Goal: Ask a question: Seek information or help from site administrators or community

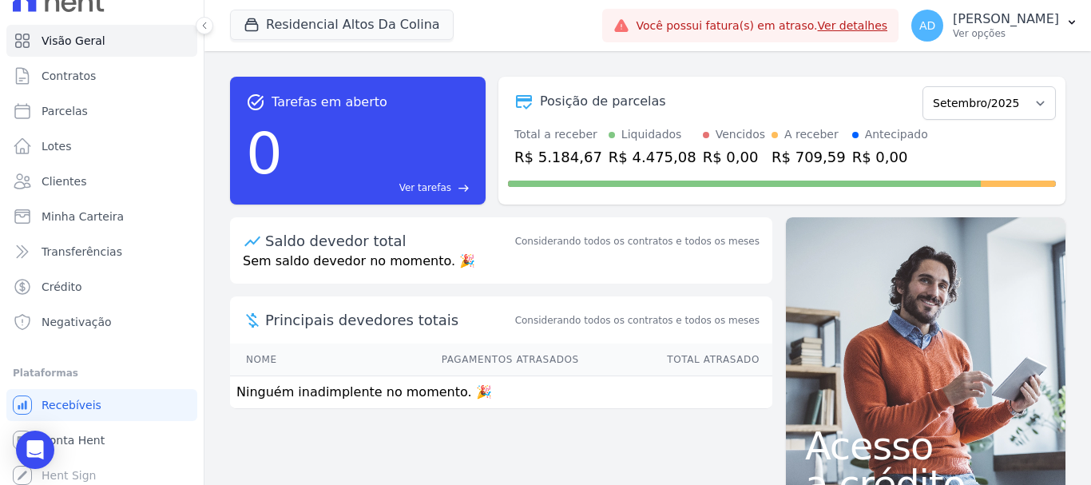
scroll to position [30, 0]
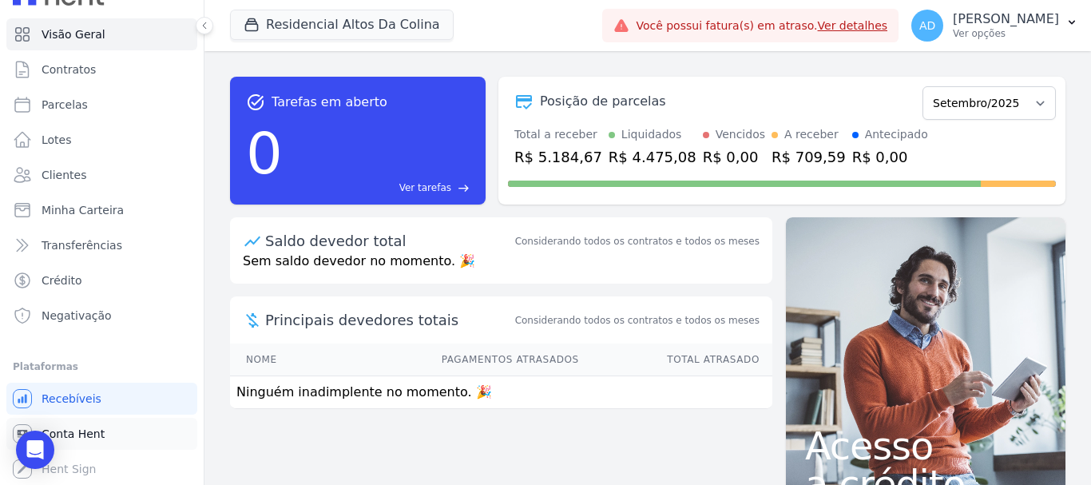
click at [97, 430] on span "Conta Hent" at bounding box center [73, 434] width 63 height 16
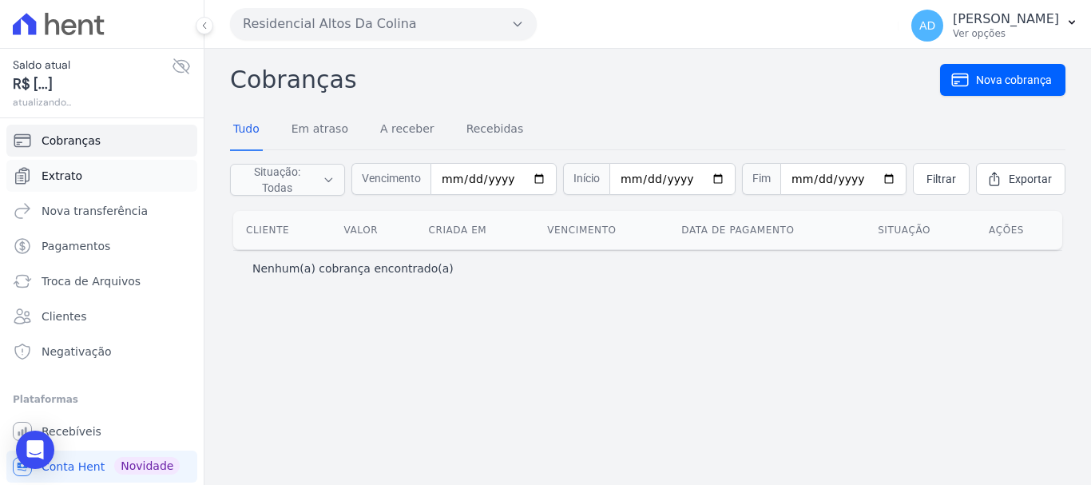
click at [78, 176] on link "Extrato" at bounding box center [101, 176] width 191 height 32
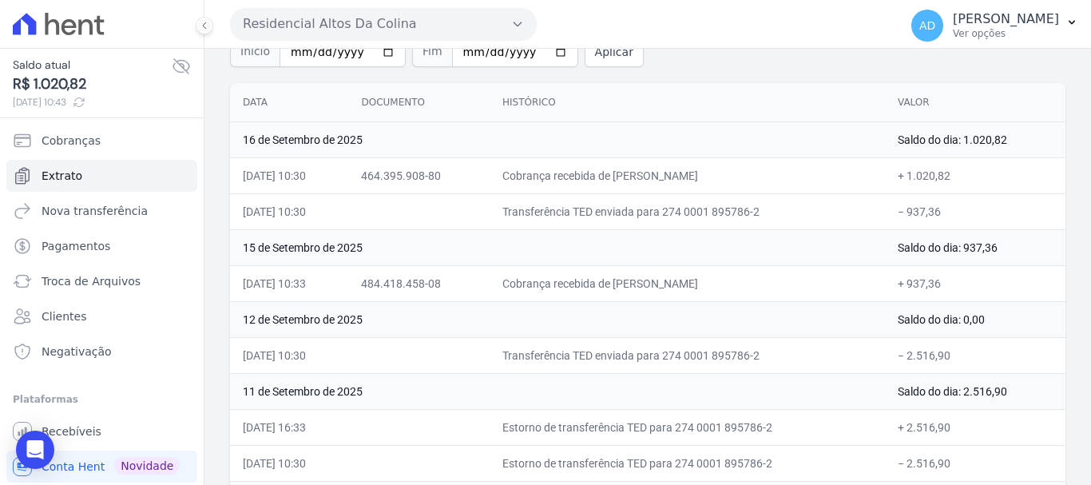
scroll to position [160, 0]
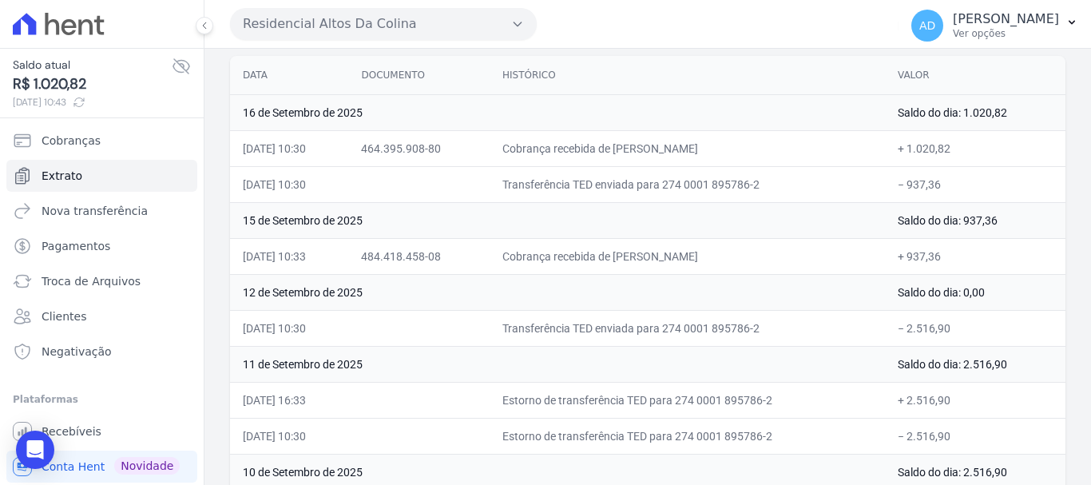
drag, startPoint x: 684, startPoint y: 321, endPoint x: 637, endPoint y: 324, distance: 47.3
click at [637, 324] on td "Transferência TED enviada para 274 0001 895786-2" at bounding box center [688, 328] width 396 height 36
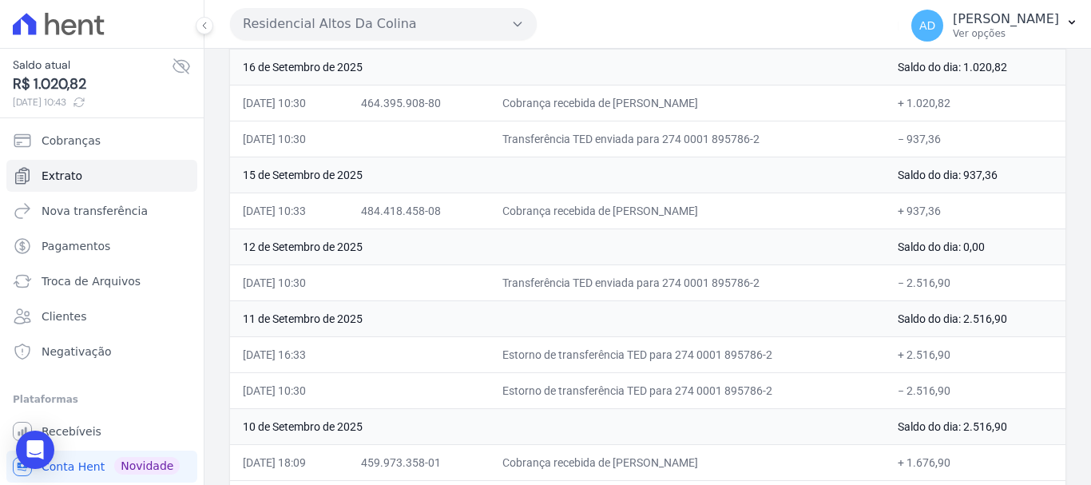
scroll to position [250, 0]
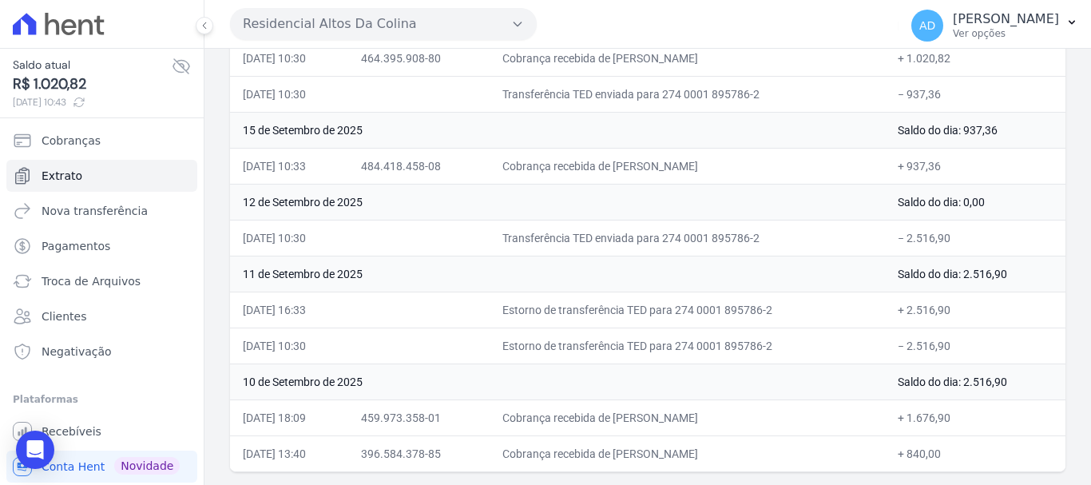
drag, startPoint x: 734, startPoint y: 455, endPoint x: 694, endPoint y: 455, distance: 39.2
click at [694, 455] on td "Cobrança recebida de ANGELA MAXIMO DE CARVALHO" at bounding box center [688, 453] width 396 height 36
drag, startPoint x: 711, startPoint y: 419, endPoint x: 690, endPoint y: 419, distance: 20.8
click at [690, 419] on td "Cobrança recebida de ISABELLY PEREIRA RODRIGUES" at bounding box center [688, 418] width 396 height 36
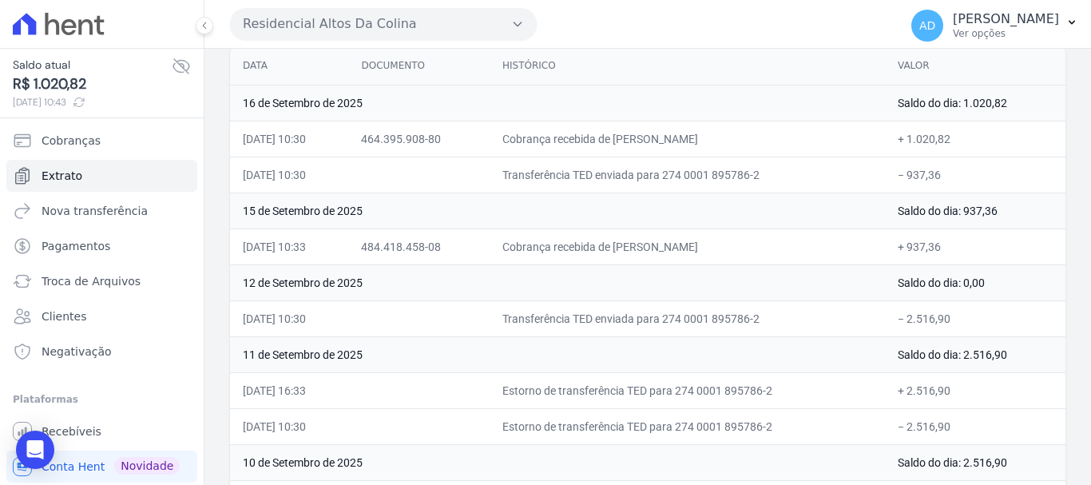
scroll to position [170, 0]
drag, startPoint x: 702, startPoint y: 247, endPoint x: 658, endPoint y: 235, distance: 45.6
click at [657, 246] on td "Cobrança recebida de MARCO ANTONIO WAGNER" at bounding box center [688, 246] width 396 height 36
drag, startPoint x: 670, startPoint y: 137, endPoint x: 649, endPoint y: 138, distance: 20.8
click at [649, 138] on td "Cobrança recebida de EMANUELLI CALSOLARI ARAUJO" at bounding box center [688, 138] width 396 height 36
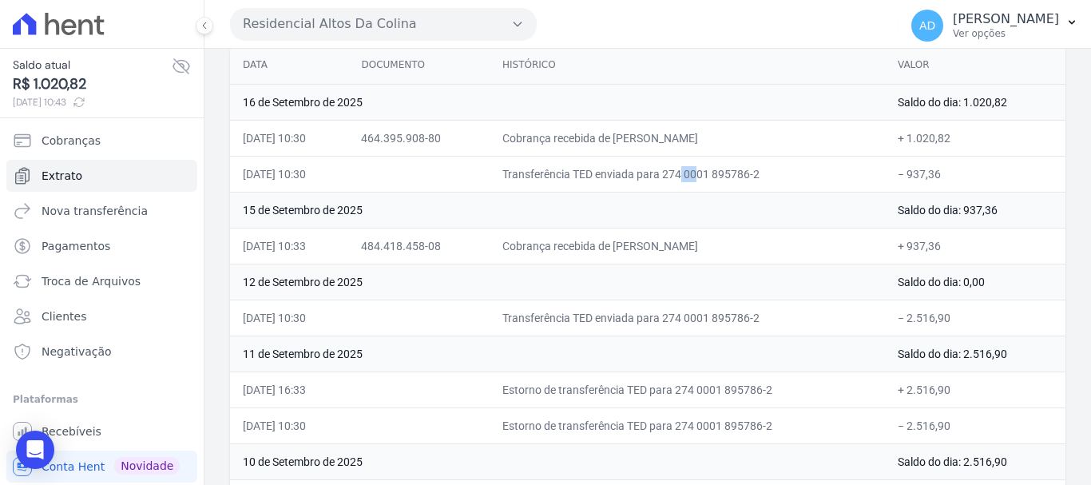
drag, startPoint x: 586, startPoint y: 177, endPoint x: 606, endPoint y: 177, distance: 20.0
click at [606, 177] on td "Transferência TED enviada para 274 0001 895786-2" at bounding box center [688, 174] width 396 height 36
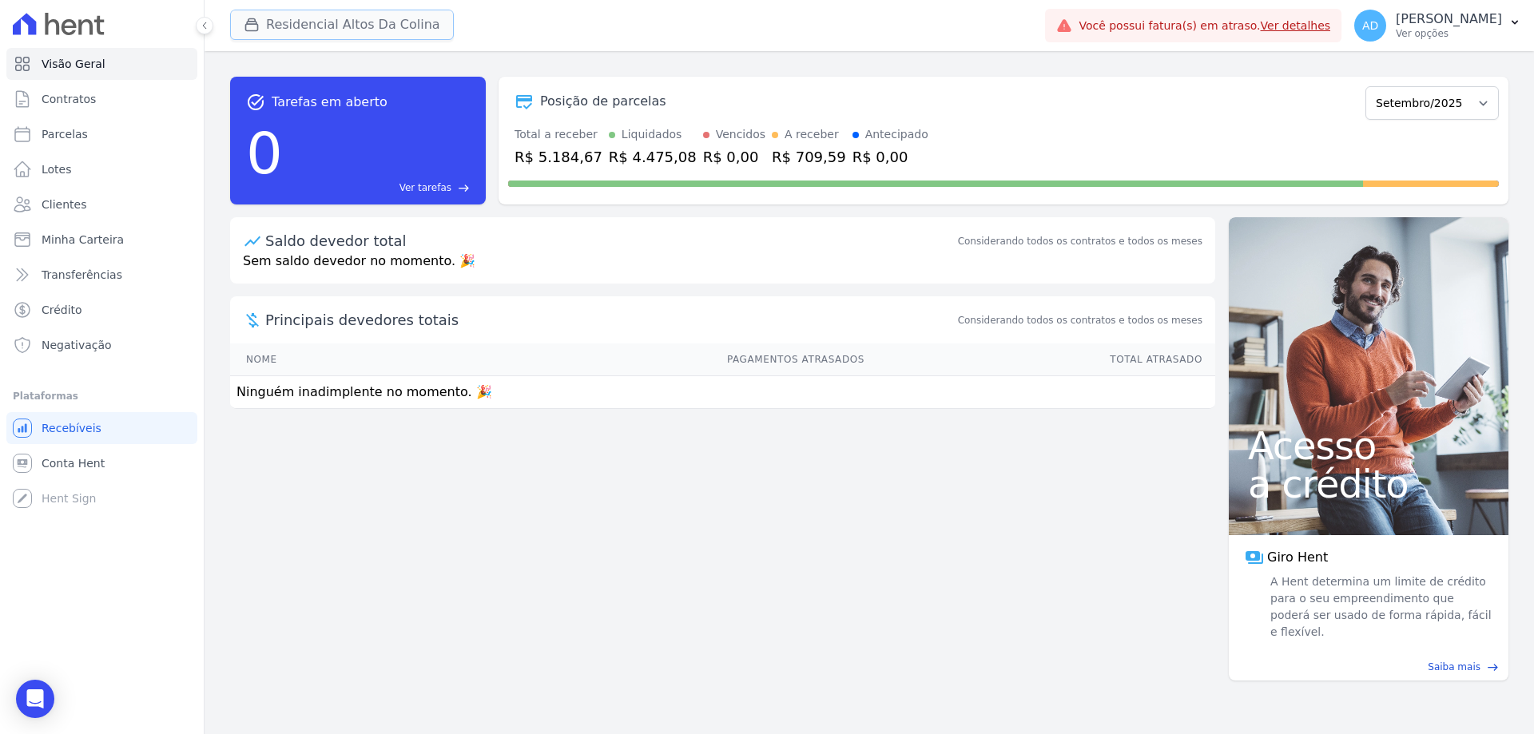
drag, startPoint x: 276, startPoint y: 26, endPoint x: 288, endPoint y: 16, distance: 15.3
click at [276, 26] on button "Residencial Altos Da Colina" at bounding box center [342, 25] width 224 height 30
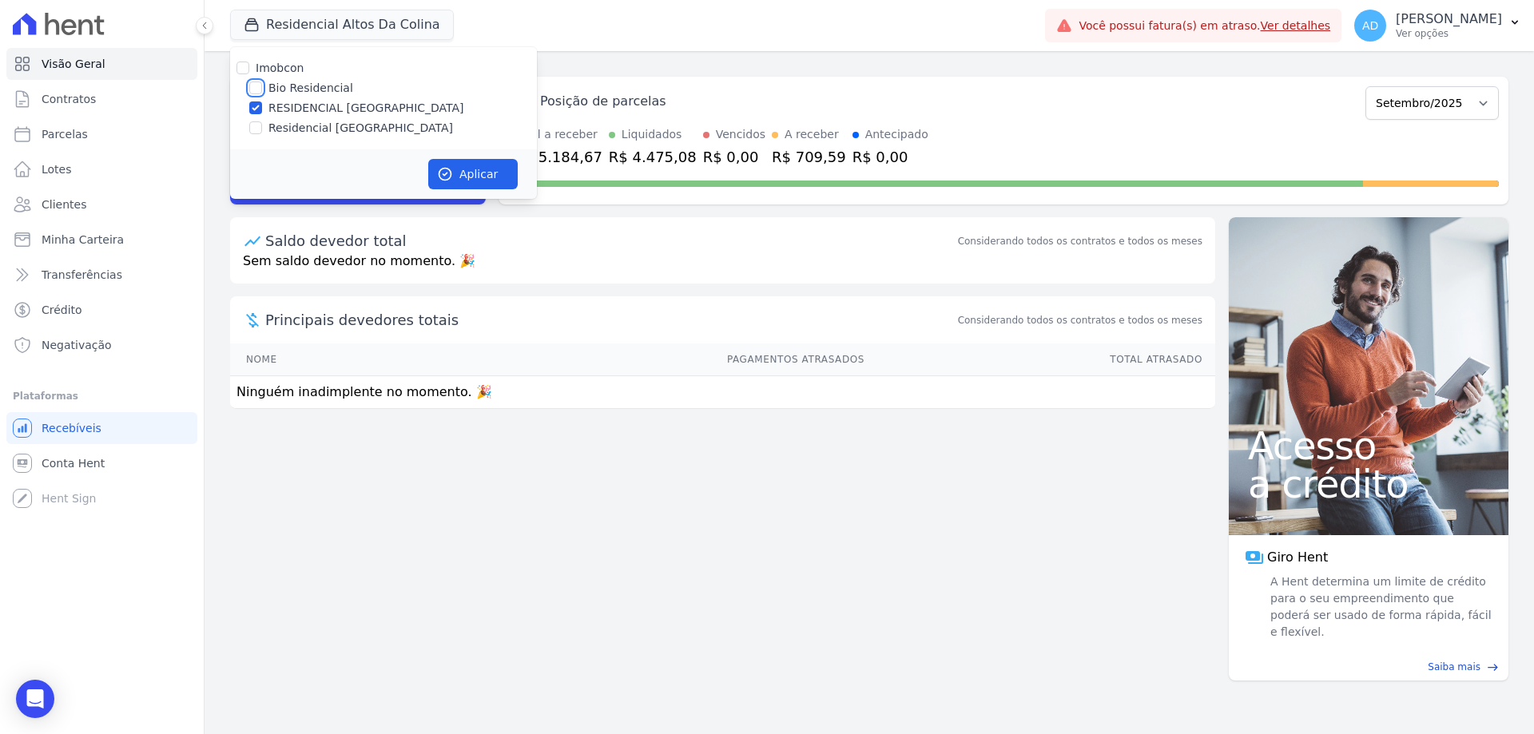
click at [254, 90] on input "Bio Residencial" at bounding box center [255, 88] width 13 height 13
checkbox input "true"
click at [256, 111] on input "RESIDENCIAL [GEOGRAPHIC_DATA]" at bounding box center [255, 107] width 13 height 13
checkbox input "false"
click at [454, 179] on button "Aplicar" at bounding box center [472, 174] width 89 height 30
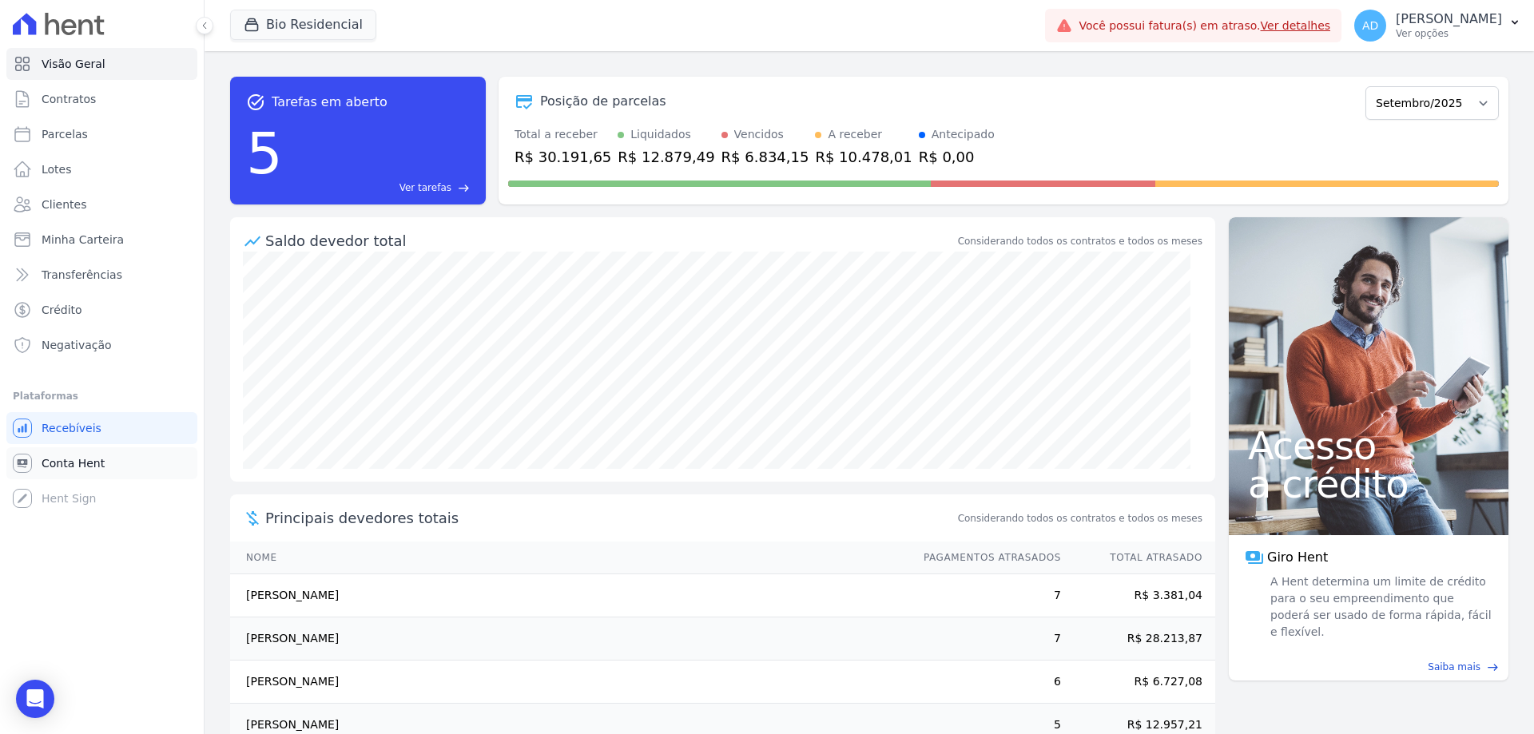
click at [68, 466] on span "Conta Hent" at bounding box center [73, 463] width 63 height 16
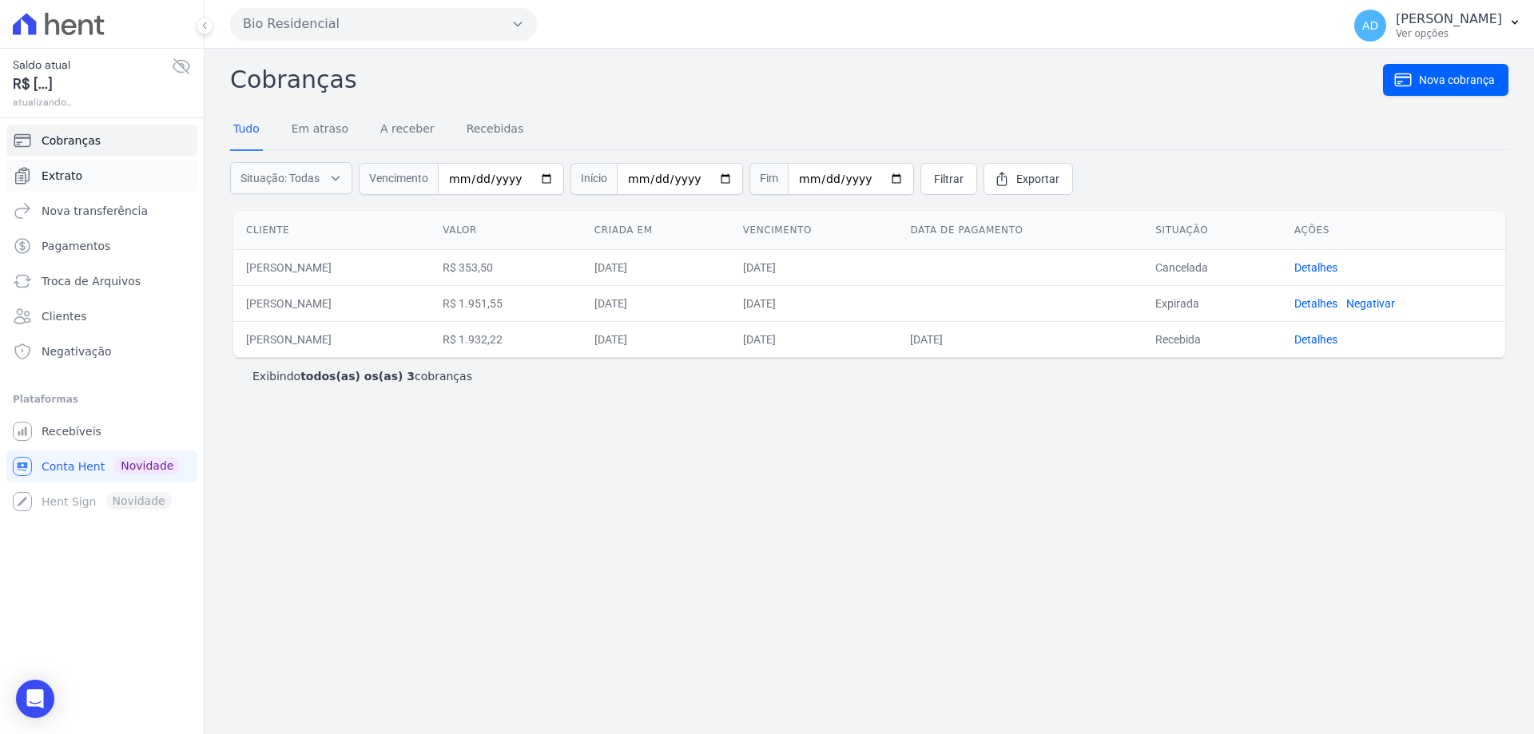
click at [86, 184] on link "Extrato" at bounding box center [101, 176] width 191 height 32
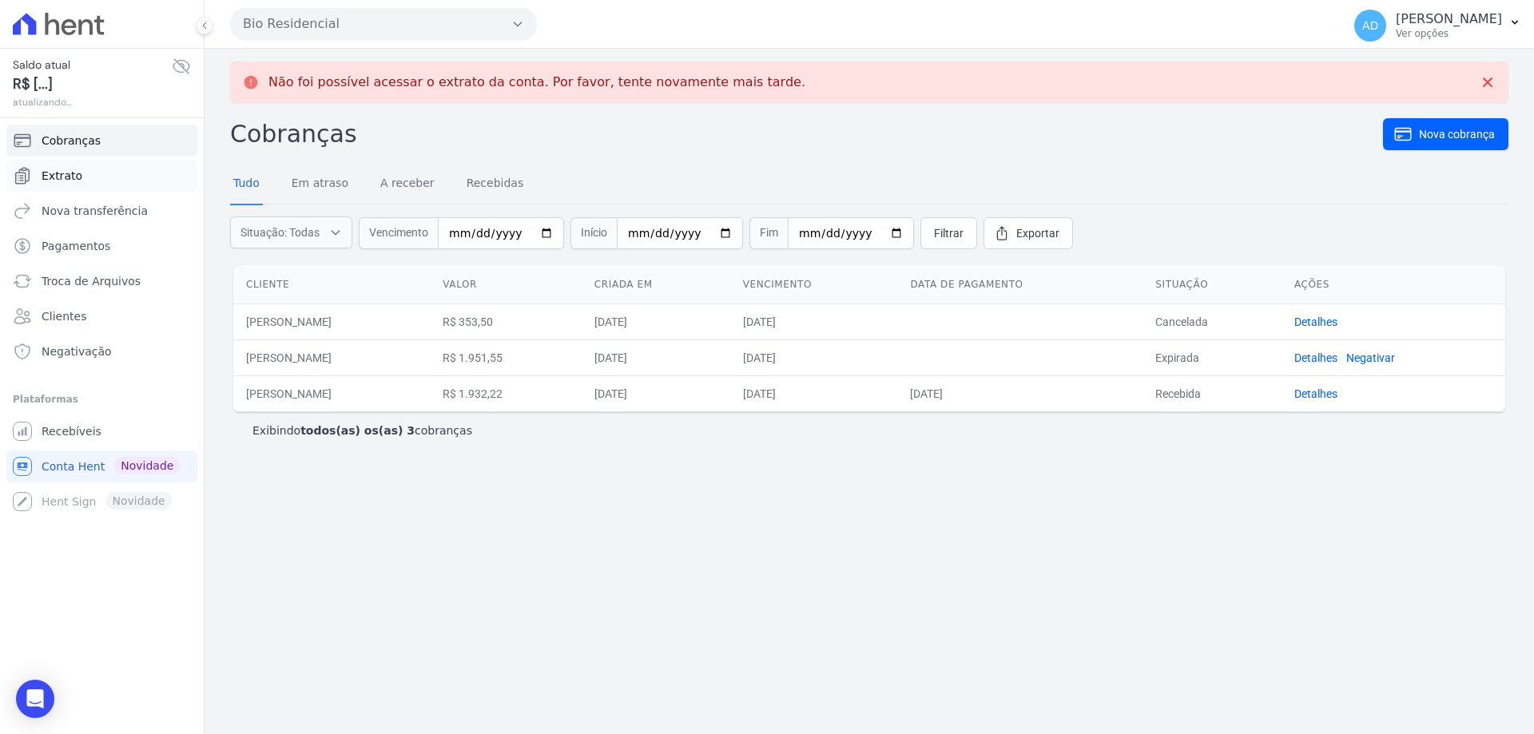
click at [133, 167] on link "Extrato" at bounding box center [101, 176] width 191 height 32
click at [81, 179] on link "Extrato" at bounding box center [101, 176] width 191 height 32
click at [54, 178] on span "Extrato" at bounding box center [62, 176] width 41 height 16
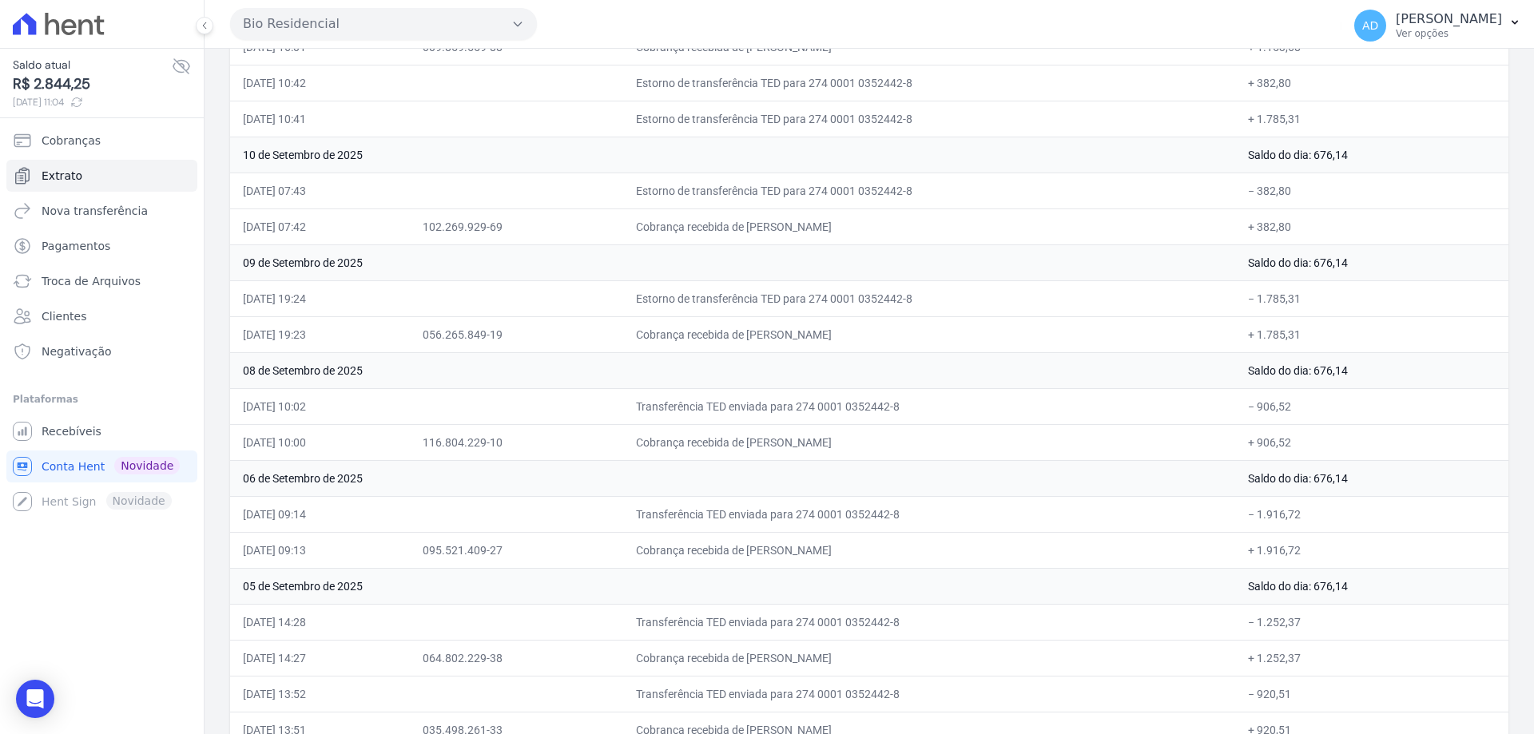
scroll to position [504, 0]
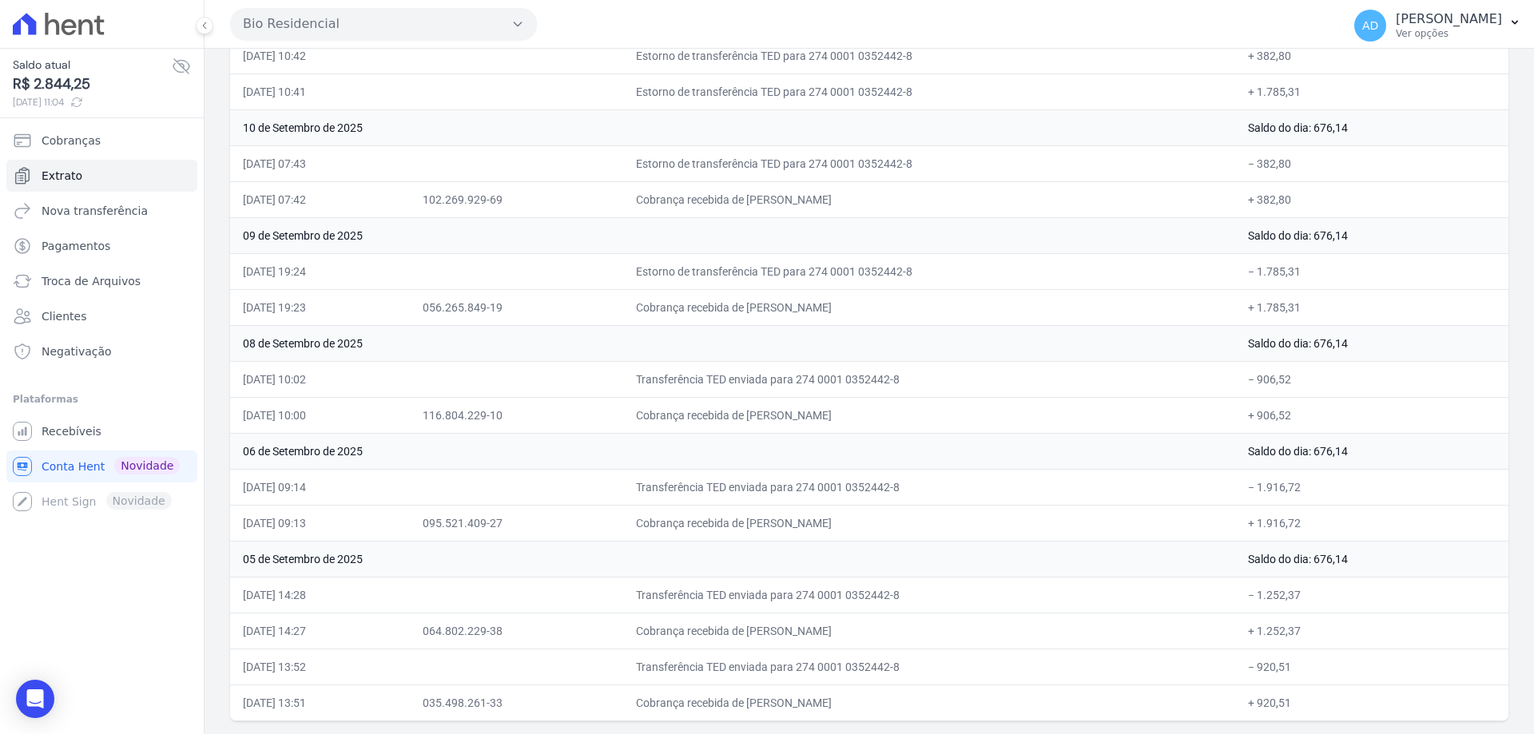
drag, startPoint x: 910, startPoint y: 308, endPoint x: 814, endPoint y: 311, distance: 95.9
click at [814, 311] on td "Cobrança recebida de [PERSON_NAME]" at bounding box center [929, 307] width 612 height 36
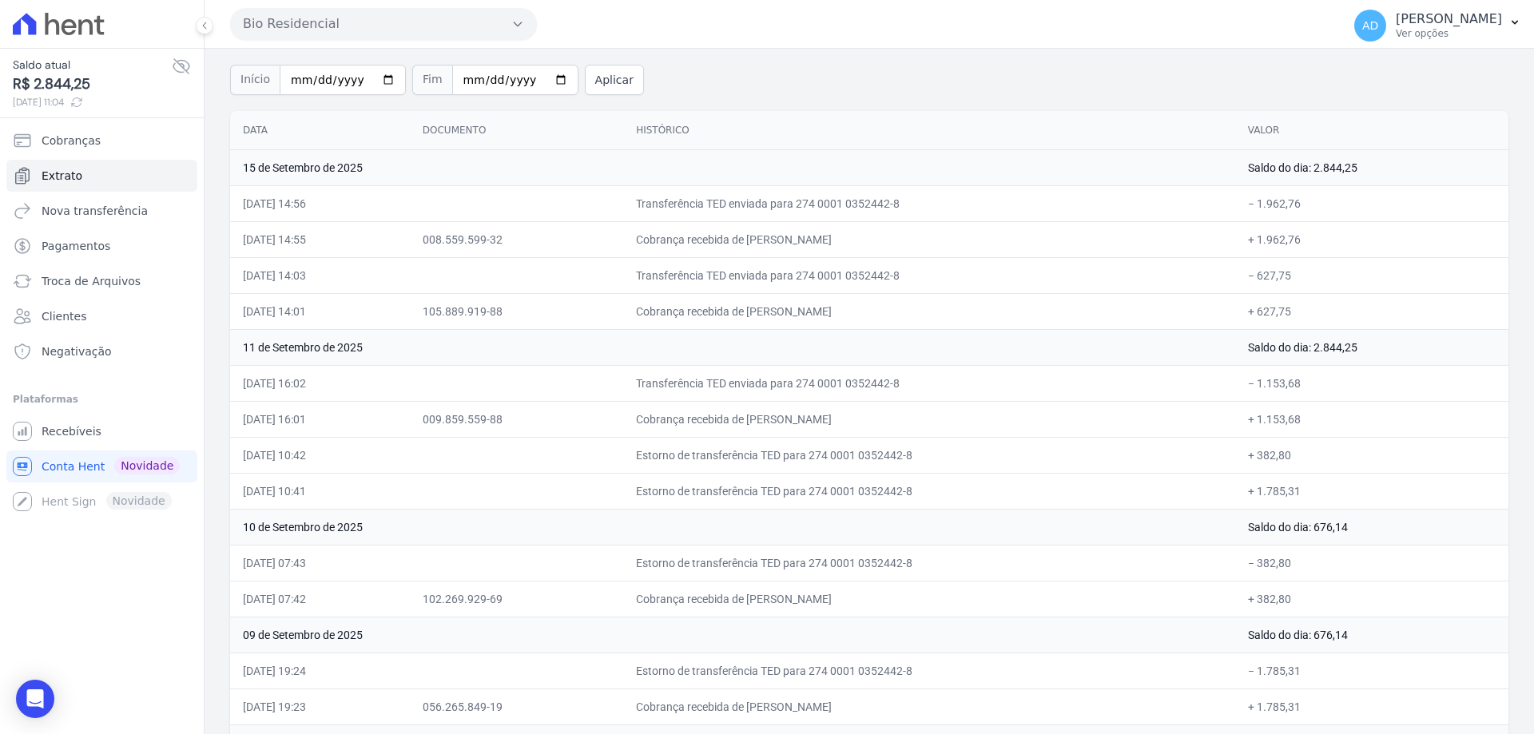
scroll to position [185, 0]
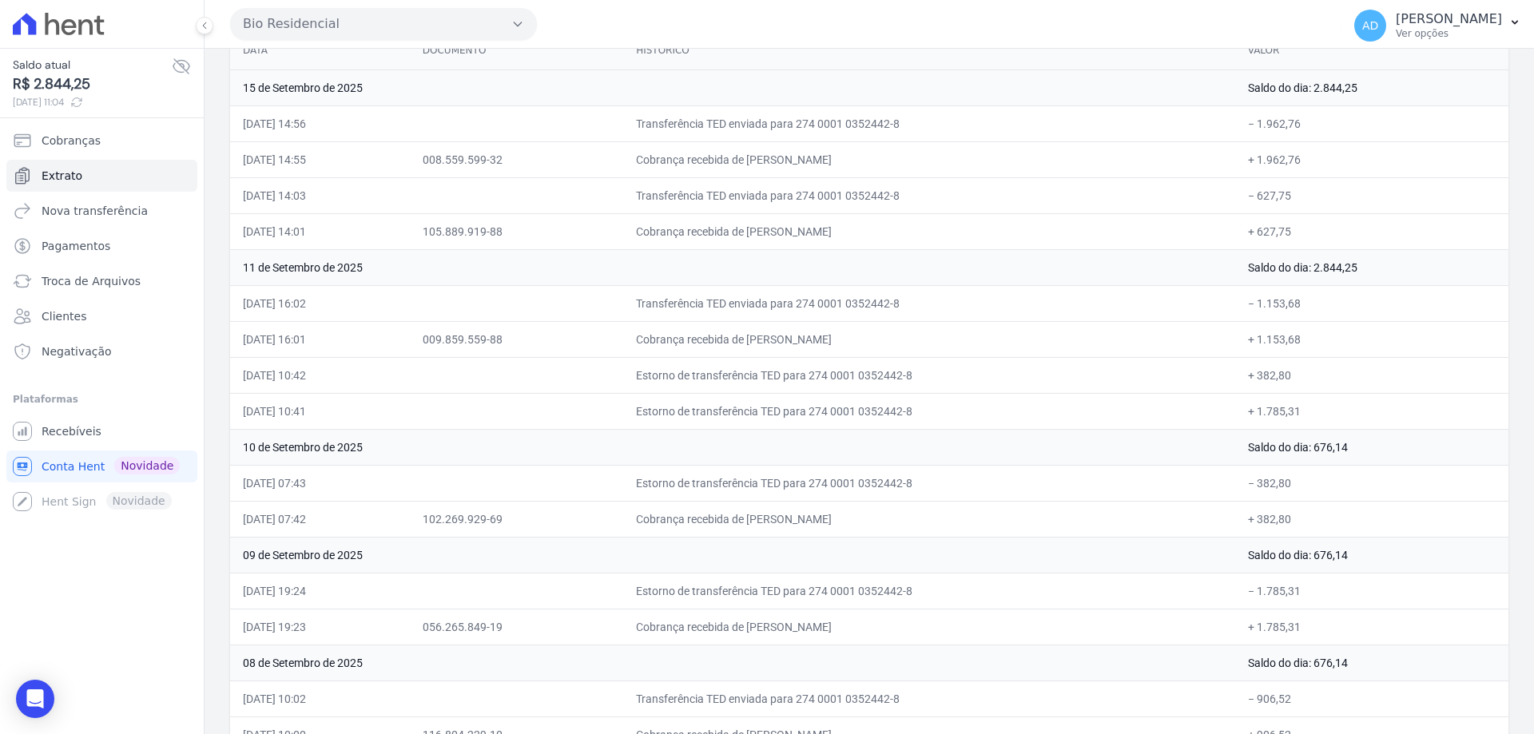
drag, startPoint x: 821, startPoint y: 336, endPoint x: 785, endPoint y: 336, distance: 36.0
click at [785, 336] on td "Cobrança recebida de [PERSON_NAME]" at bounding box center [929, 339] width 612 height 36
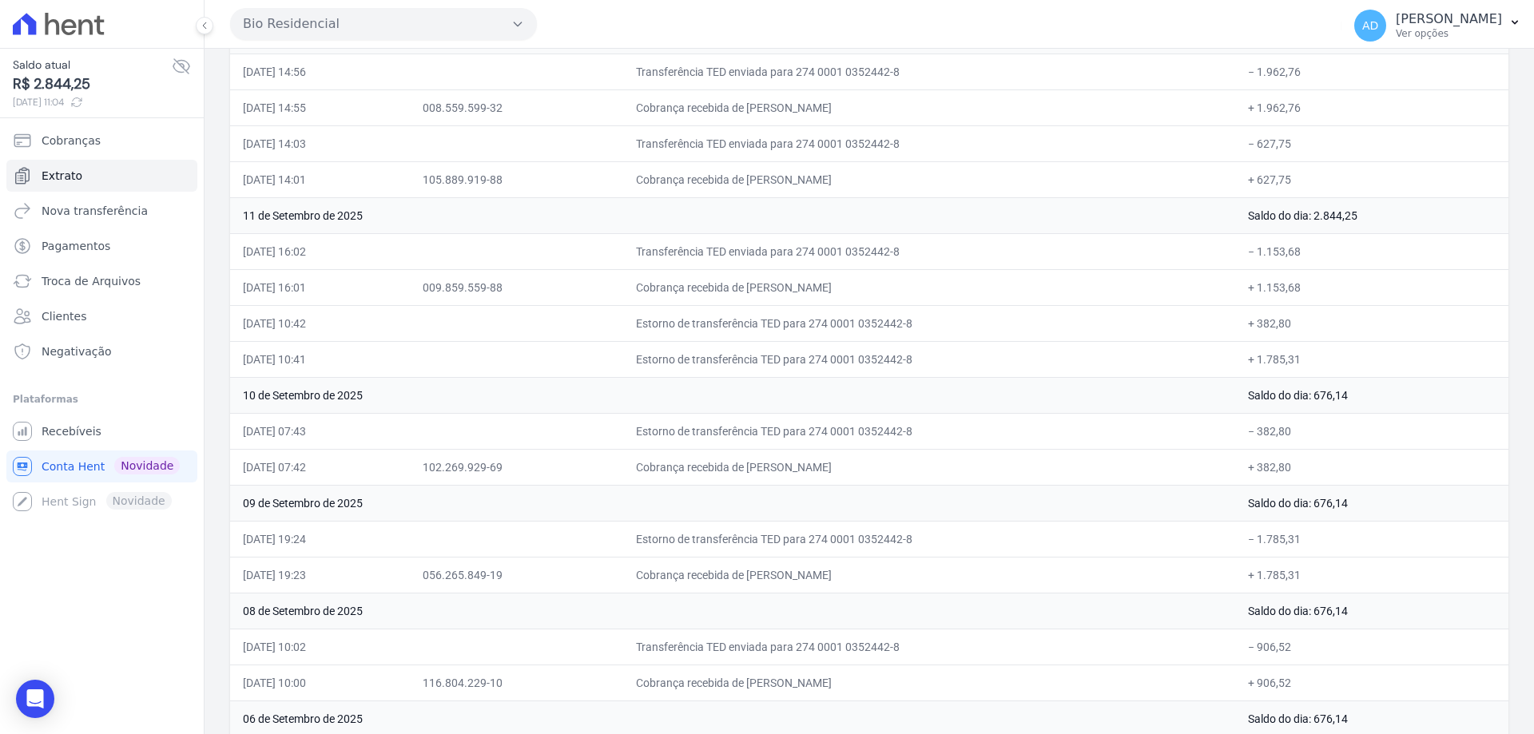
scroll to position [264, 0]
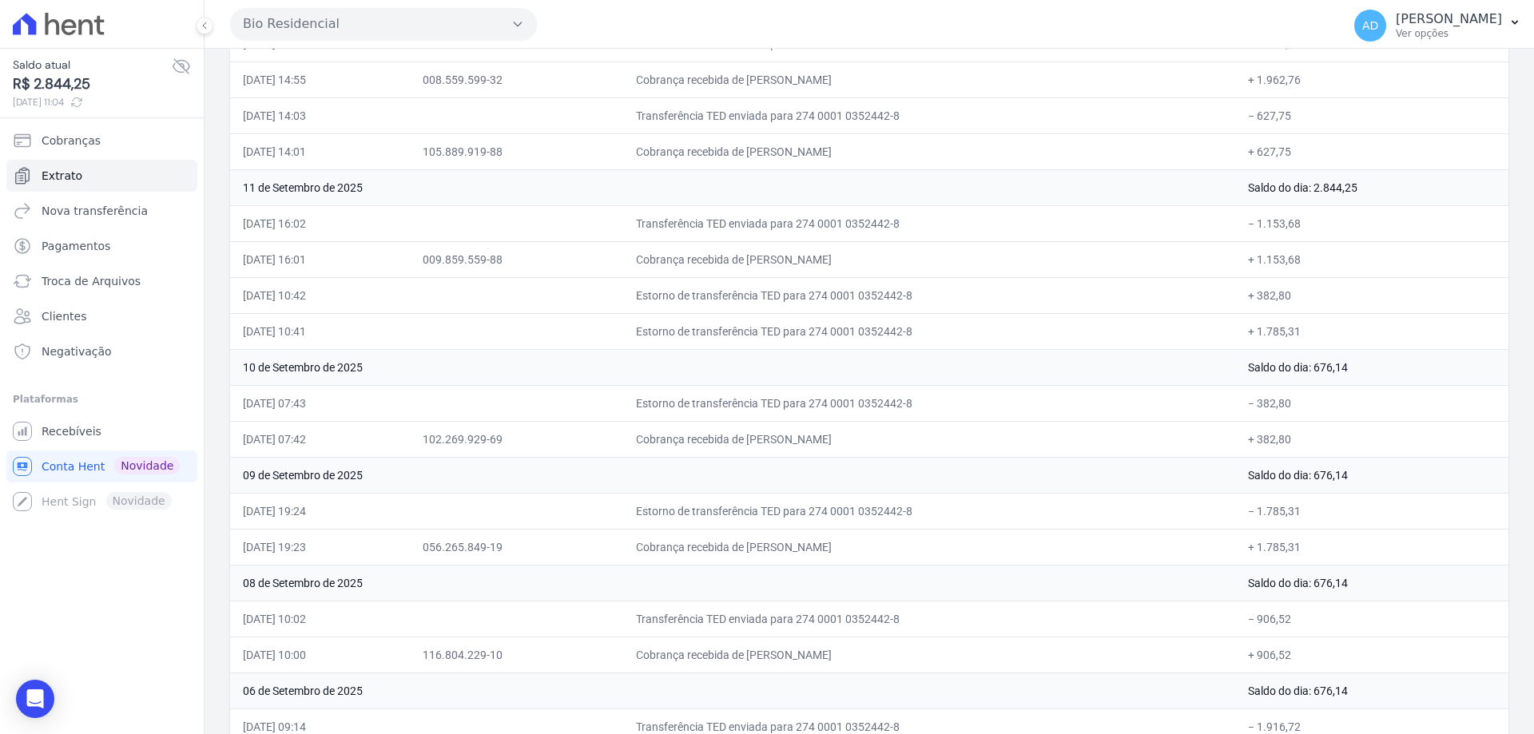
click at [778, 332] on td "Estorno de transferência TED para 274 0001 0352442-8" at bounding box center [929, 331] width 612 height 36
click at [860, 386] on td "Estorno de transferência TED para 274 0001 0352442-8" at bounding box center [929, 403] width 612 height 36
click at [33, 699] on icon "Open Intercom Messenger" at bounding box center [35, 699] width 18 height 21
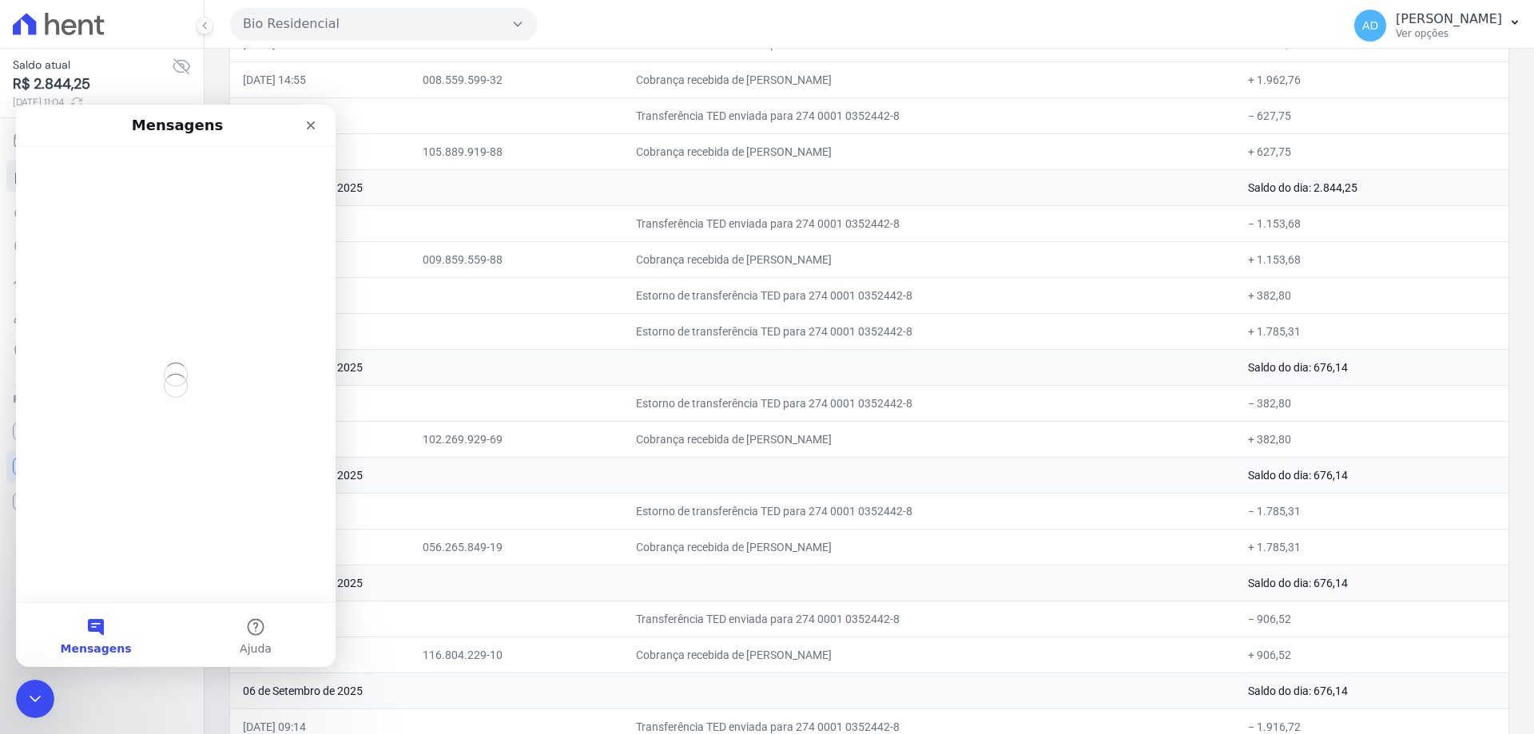
scroll to position [0, 0]
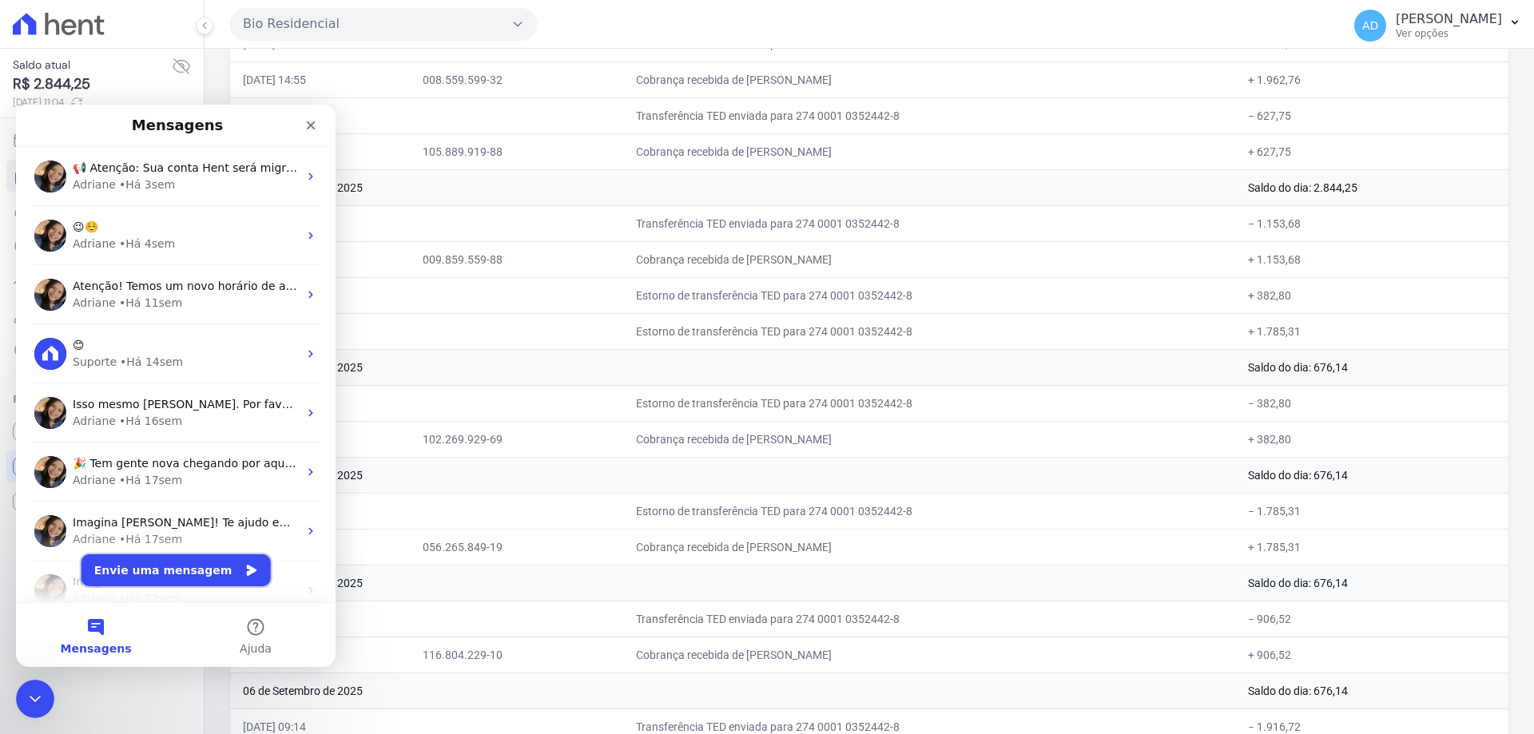
click at [170, 562] on button "Envie uma mensagem" at bounding box center [176, 571] width 189 height 32
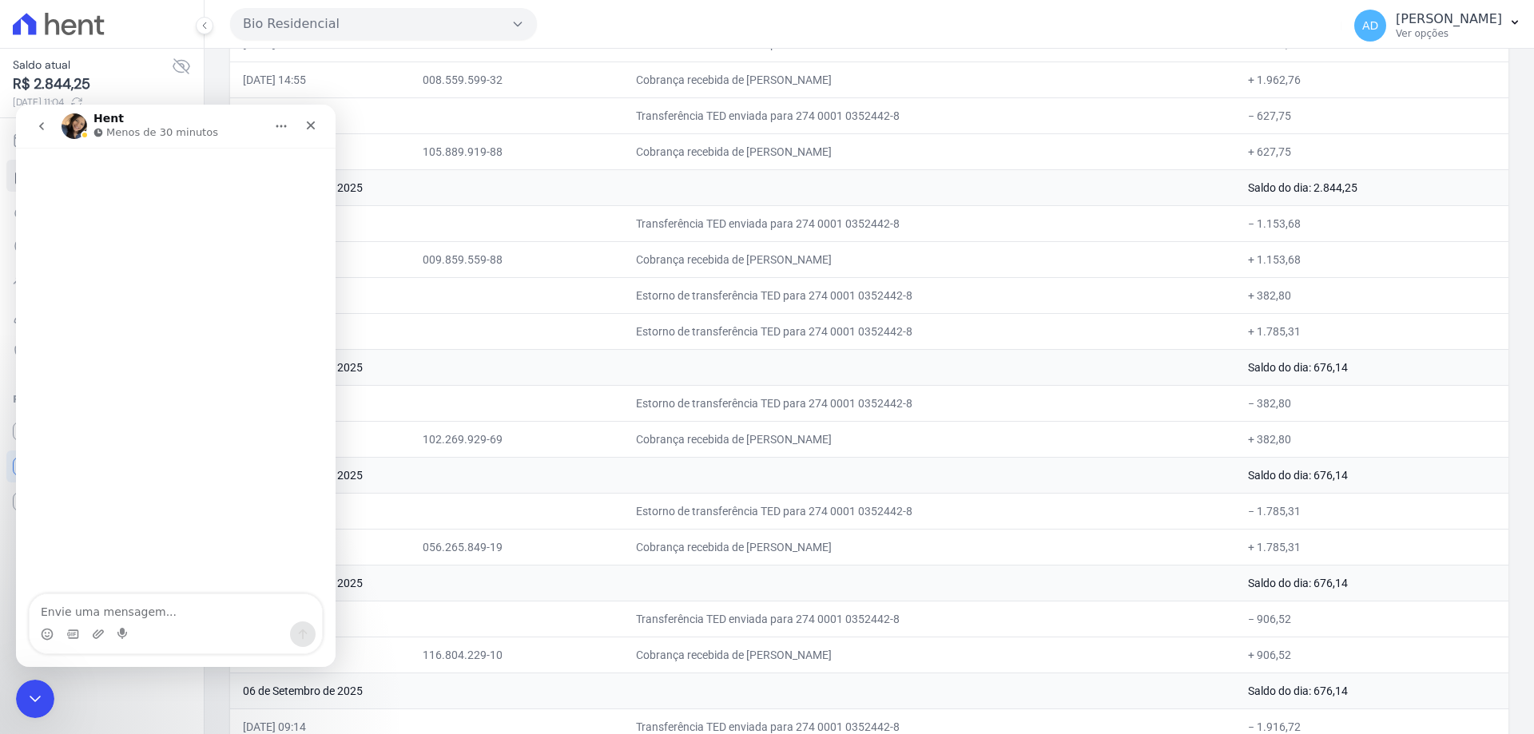
click at [189, 610] on textarea "Envie uma mensagem..." at bounding box center [176, 607] width 292 height 27
type textarea "Bom dia Adri, tudo bem?"
type textarea "poderia m"
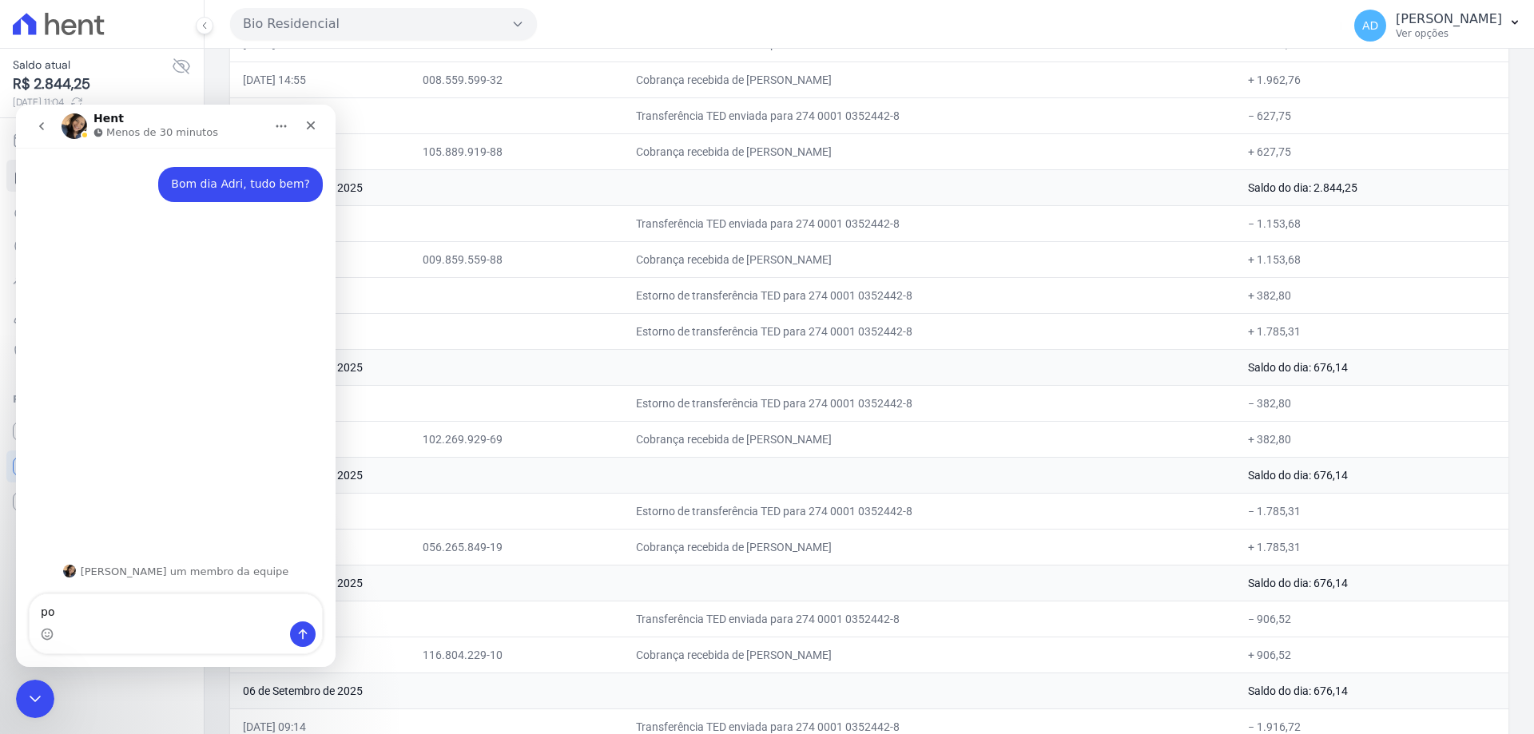
type textarea "p"
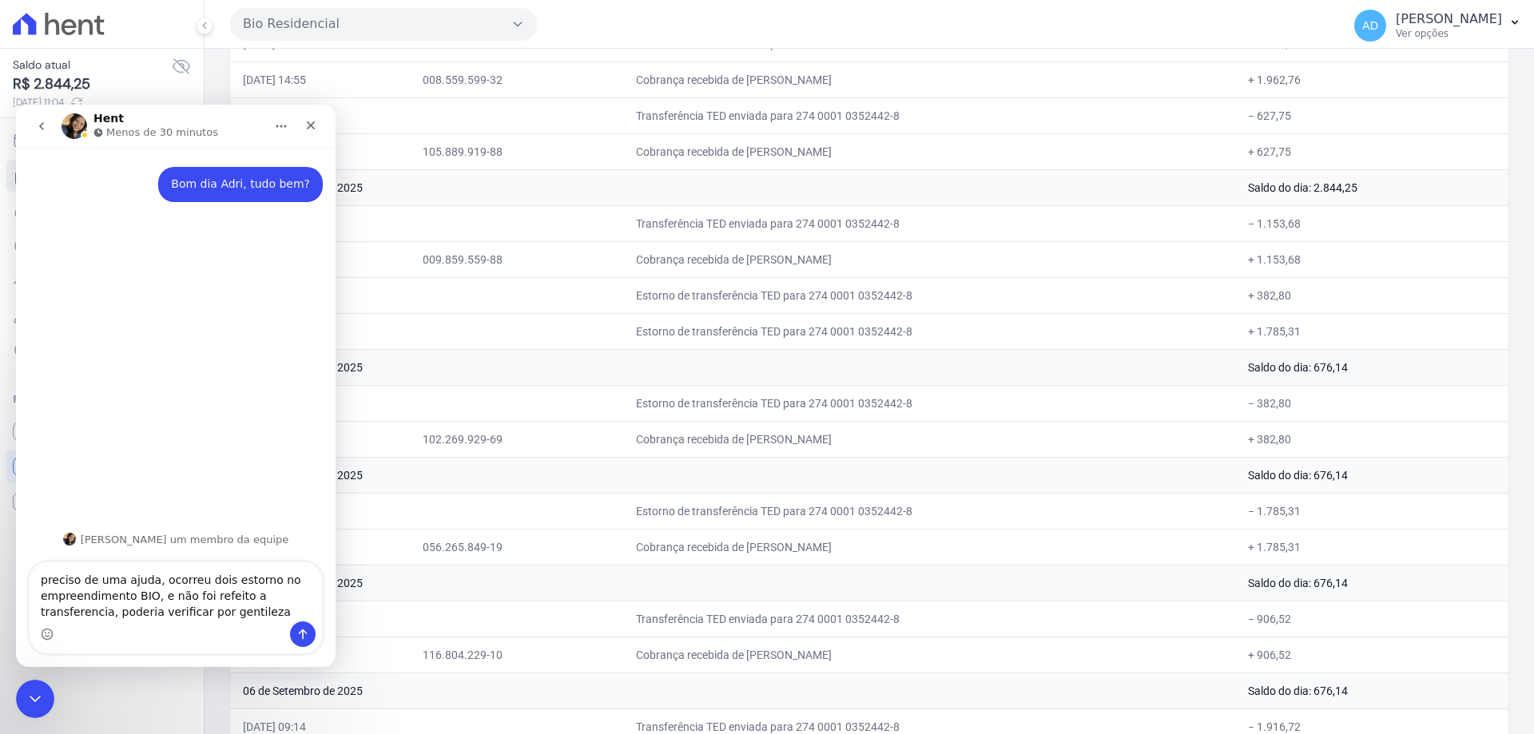
type textarea "preciso de uma ajuda, ocorreu dois estorno no empreendimento BIO, e não foi ref…"
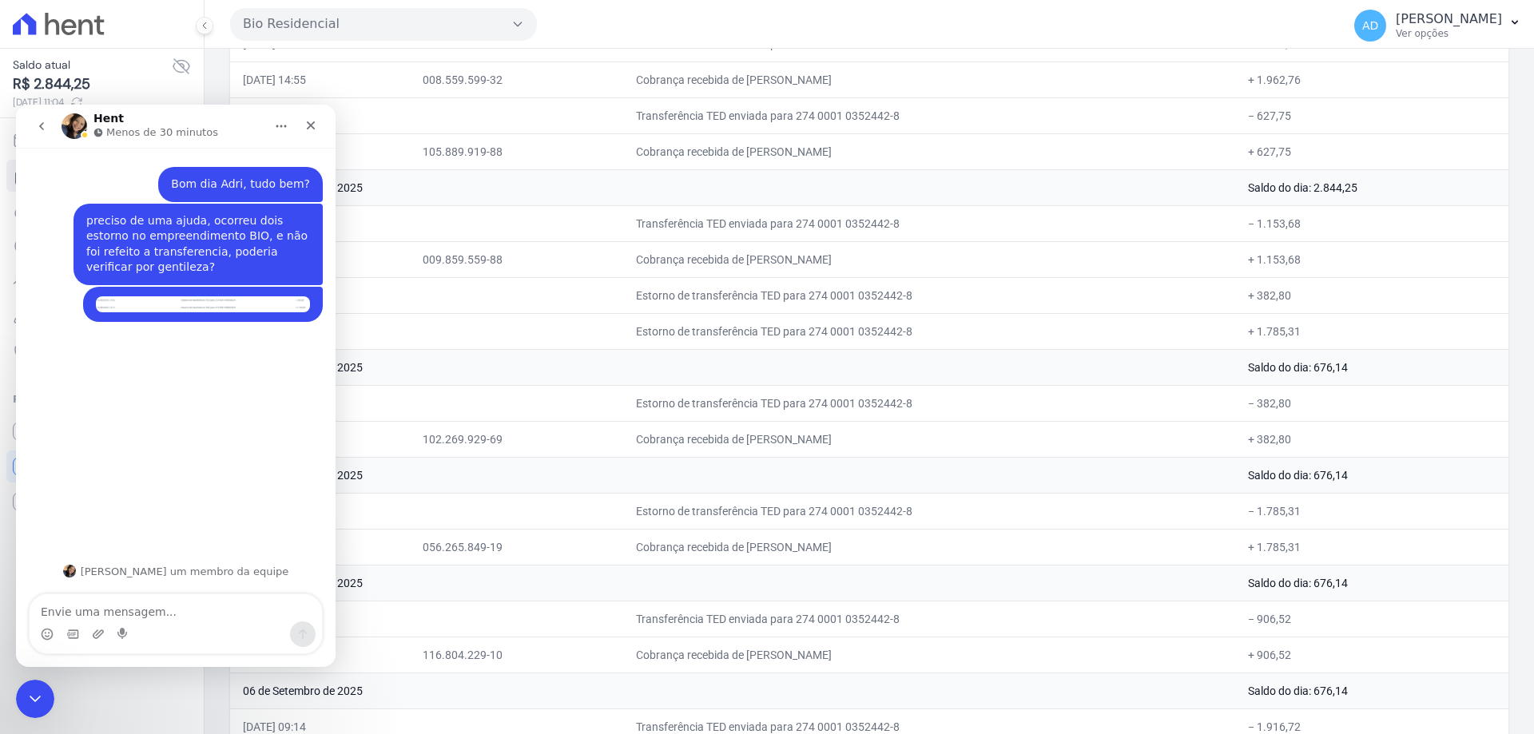
click at [459, 349] on td "10 de Setembro de 2025" at bounding box center [732, 367] width 1005 height 36
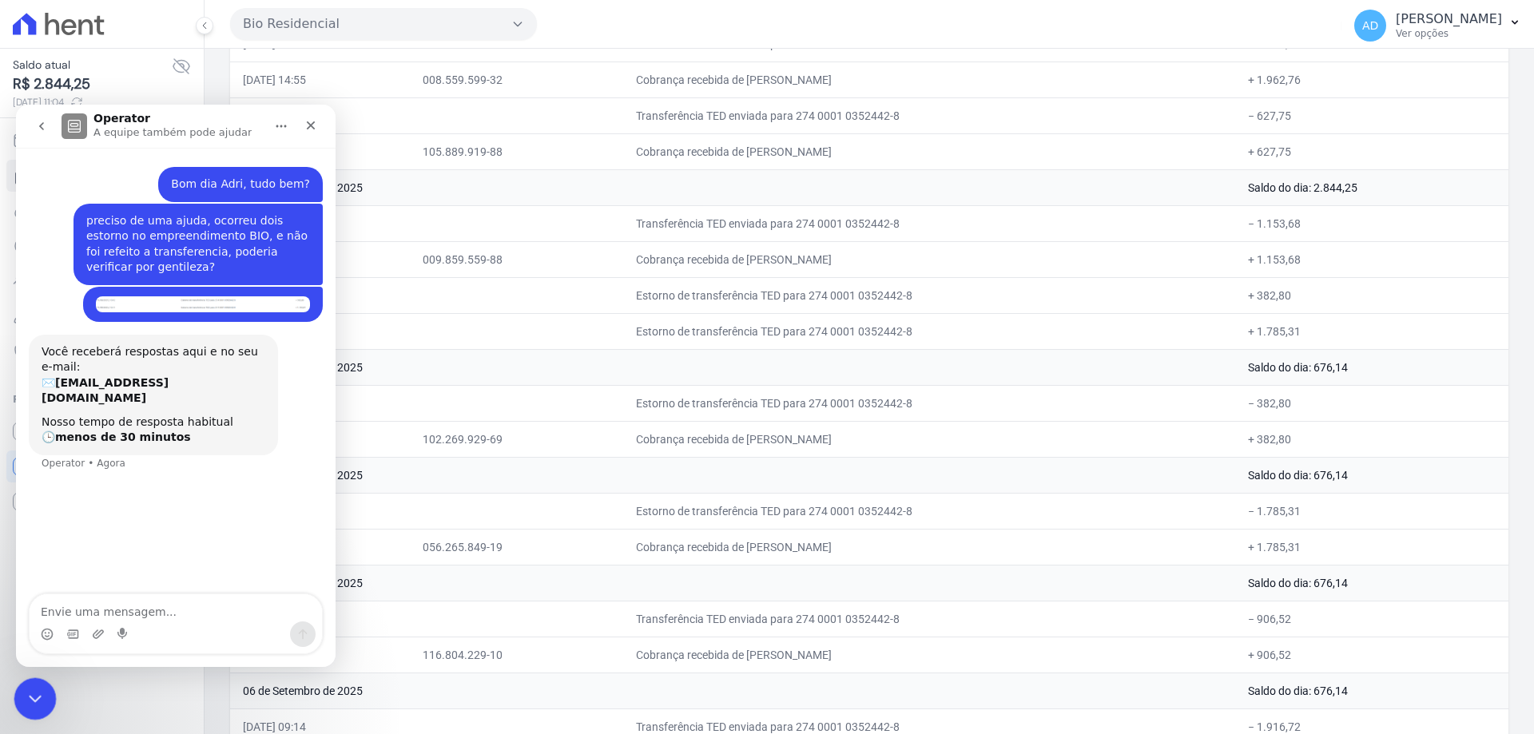
drag, startPoint x: 34, startPoint y: 688, endPoint x: 34, endPoint y: 679, distance: 8.8
click at [36, 683] on div "Encerramento do Messenger da Intercom" at bounding box center [33, 697] width 38 height 38
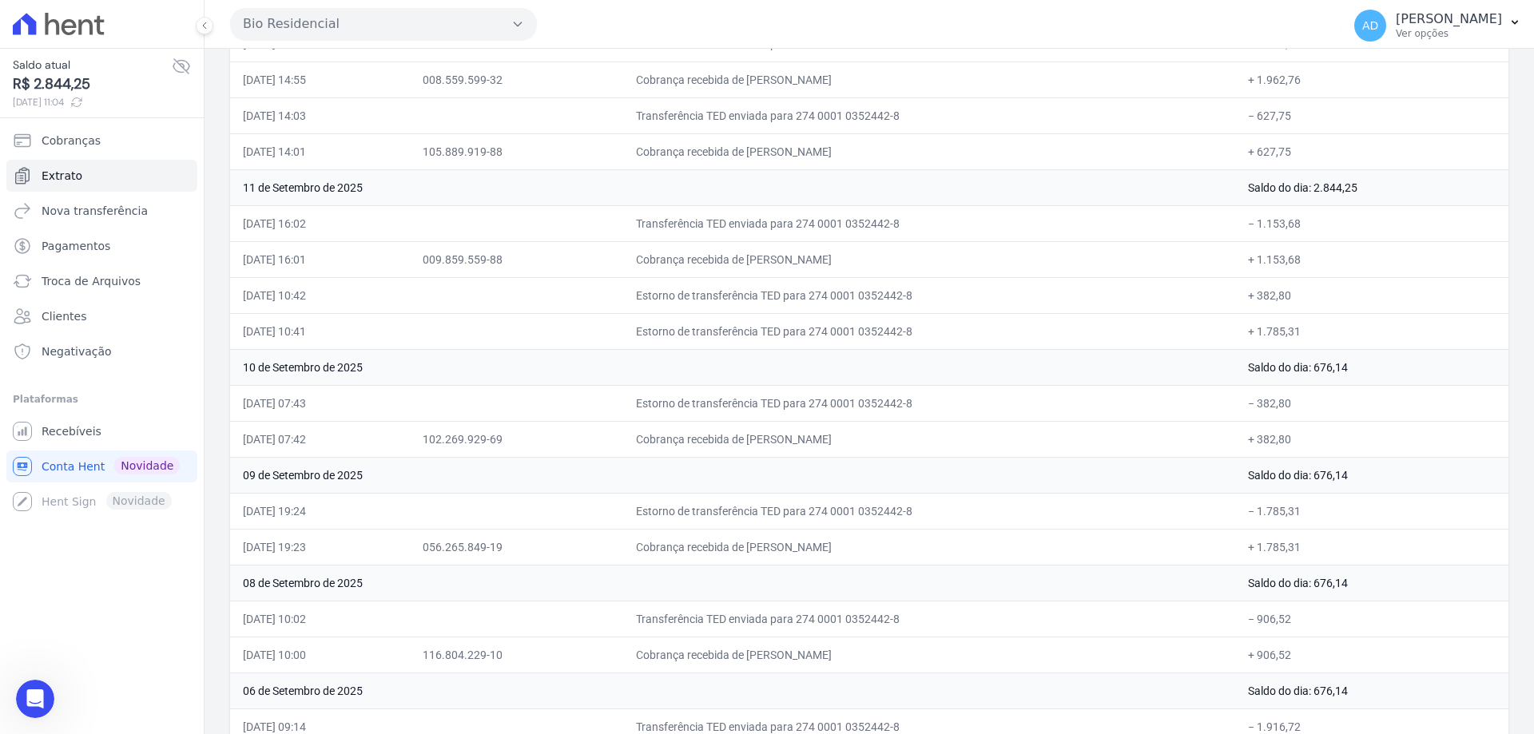
click at [636, 384] on td "10 de Setembro de 2025" at bounding box center [732, 367] width 1005 height 36
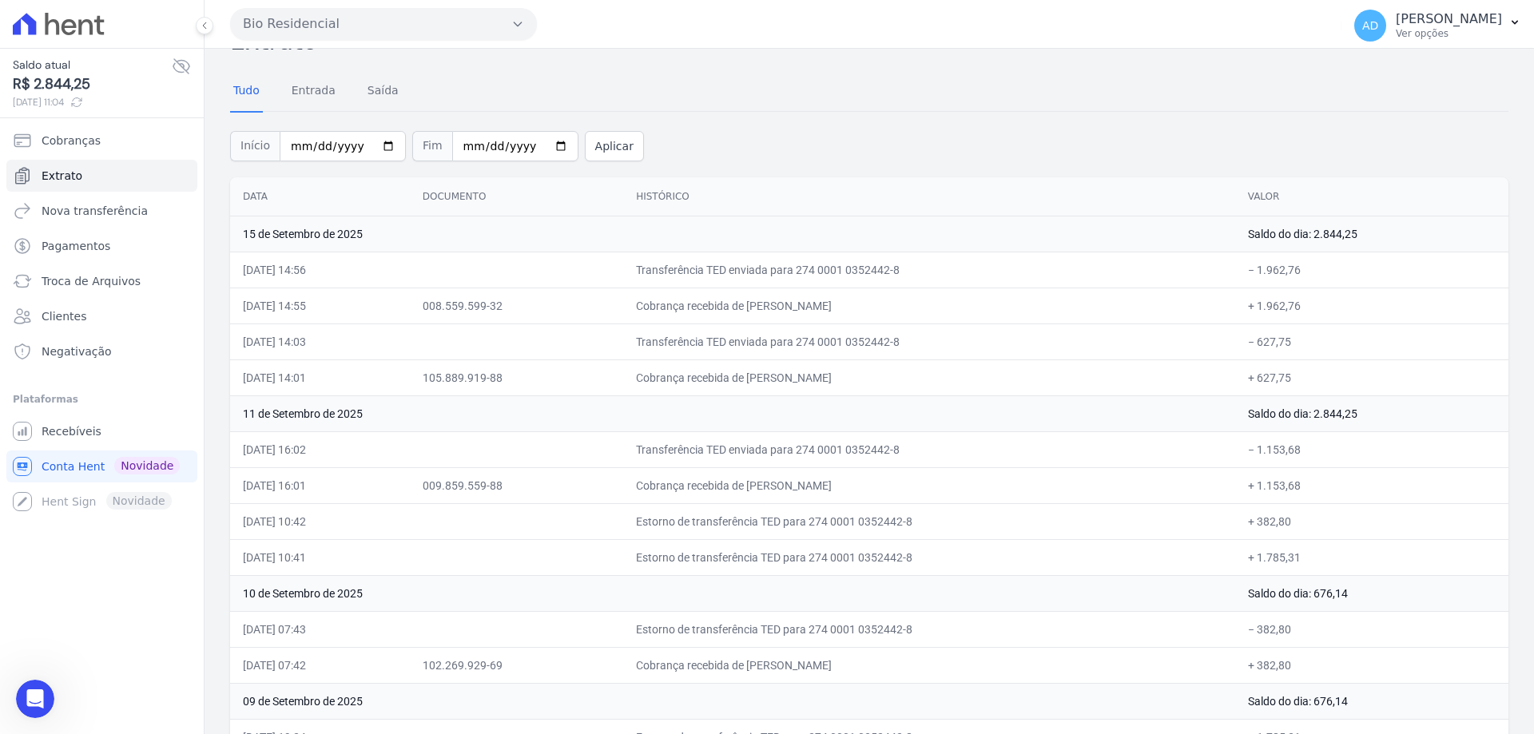
scroll to position [25, 0]
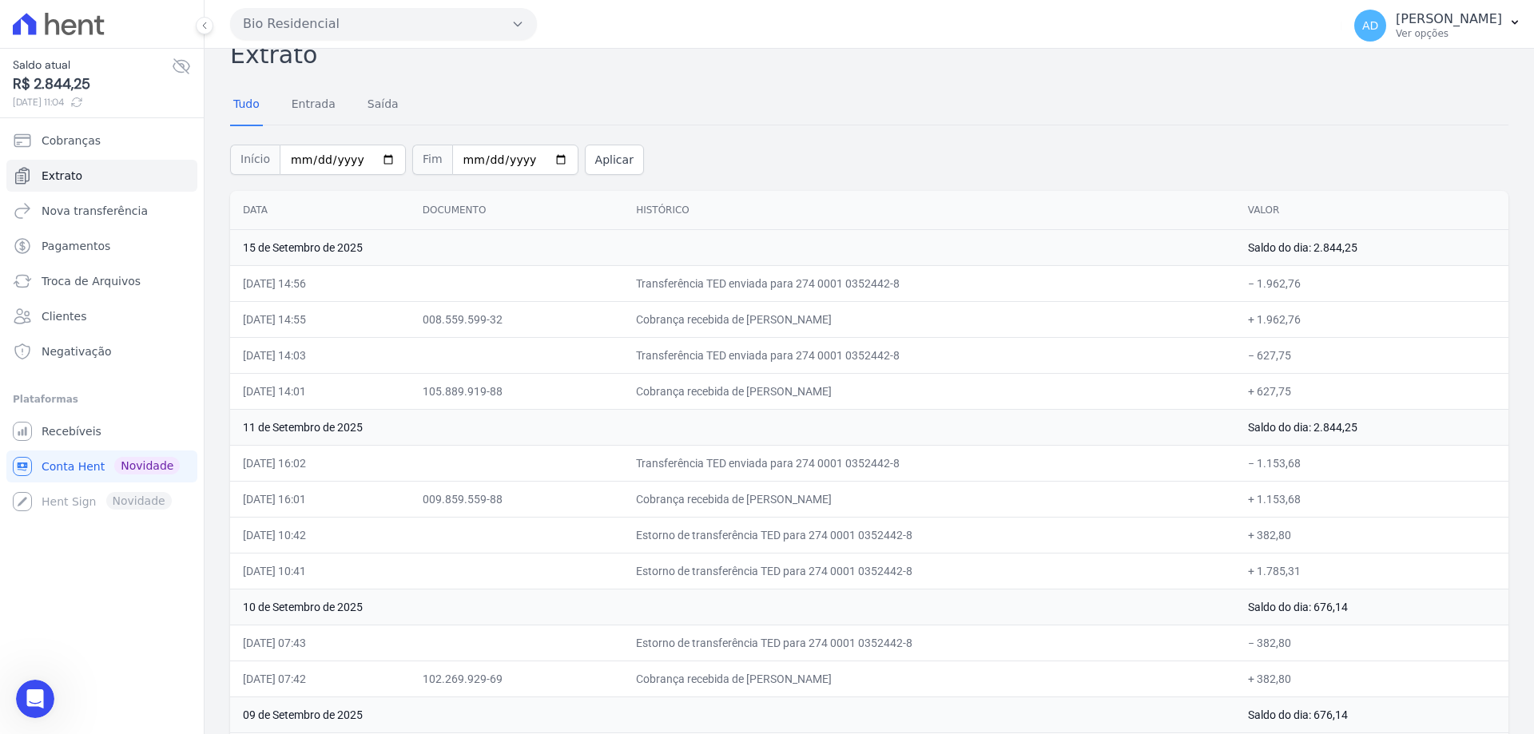
drag, startPoint x: 897, startPoint y: 499, endPoint x: 818, endPoint y: 495, distance: 79.2
click at [818, 495] on td "Cobrança recebida de [PERSON_NAME]" at bounding box center [929, 499] width 612 height 36
drag, startPoint x: 853, startPoint y: 318, endPoint x: 791, endPoint y: 316, distance: 61.5
click at [791, 316] on td "Cobrança recebida de [PERSON_NAME]" at bounding box center [929, 319] width 612 height 36
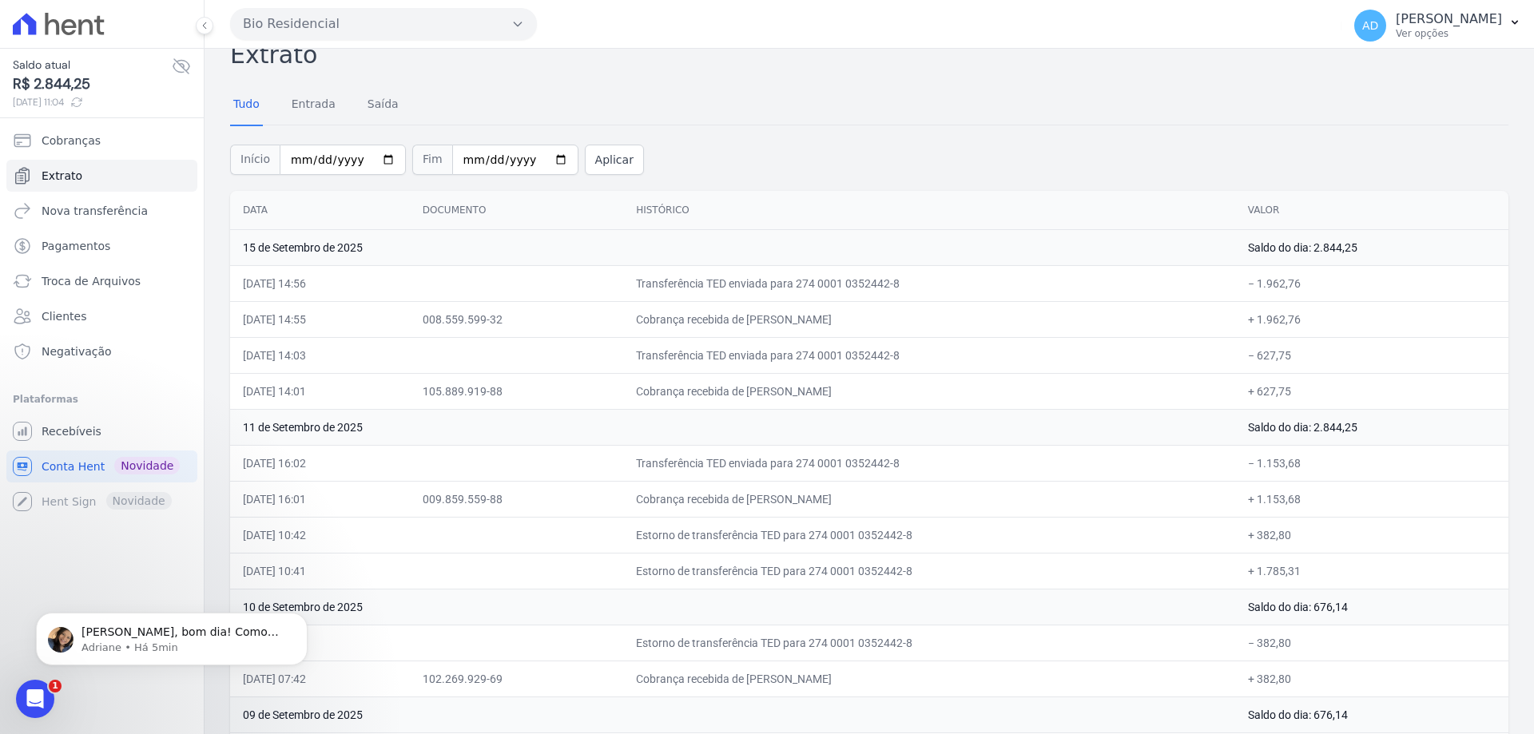
scroll to position [0, 0]
click at [829, 391] on td "Cobrança recebida de [PERSON_NAME]" at bounding box center [929, 391] width 612 height 36
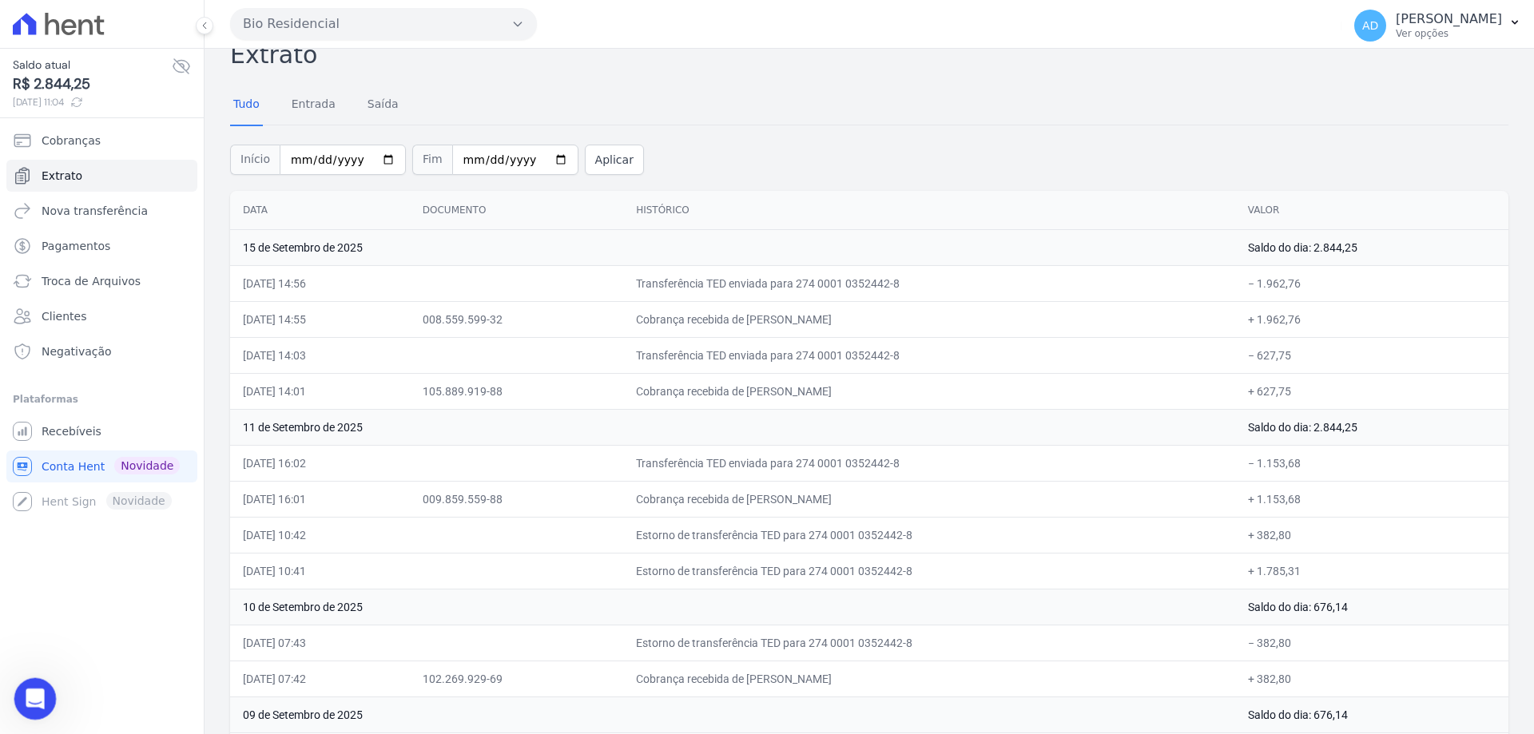
click at [38, 684] on div "Abertura do Messenger da Intercom" at bounding box center [32, 696] width 53 height 53
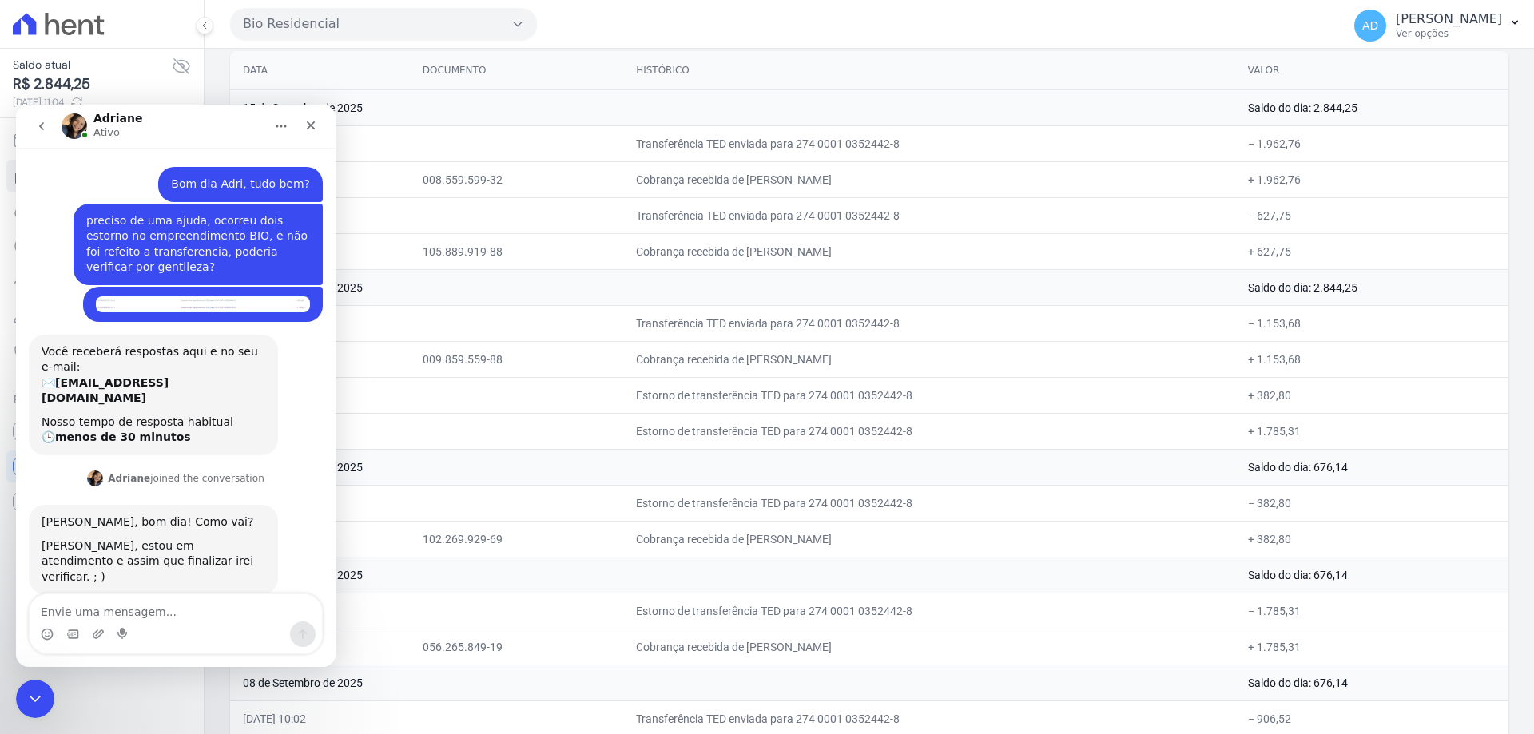
scroll to position [185, 0]
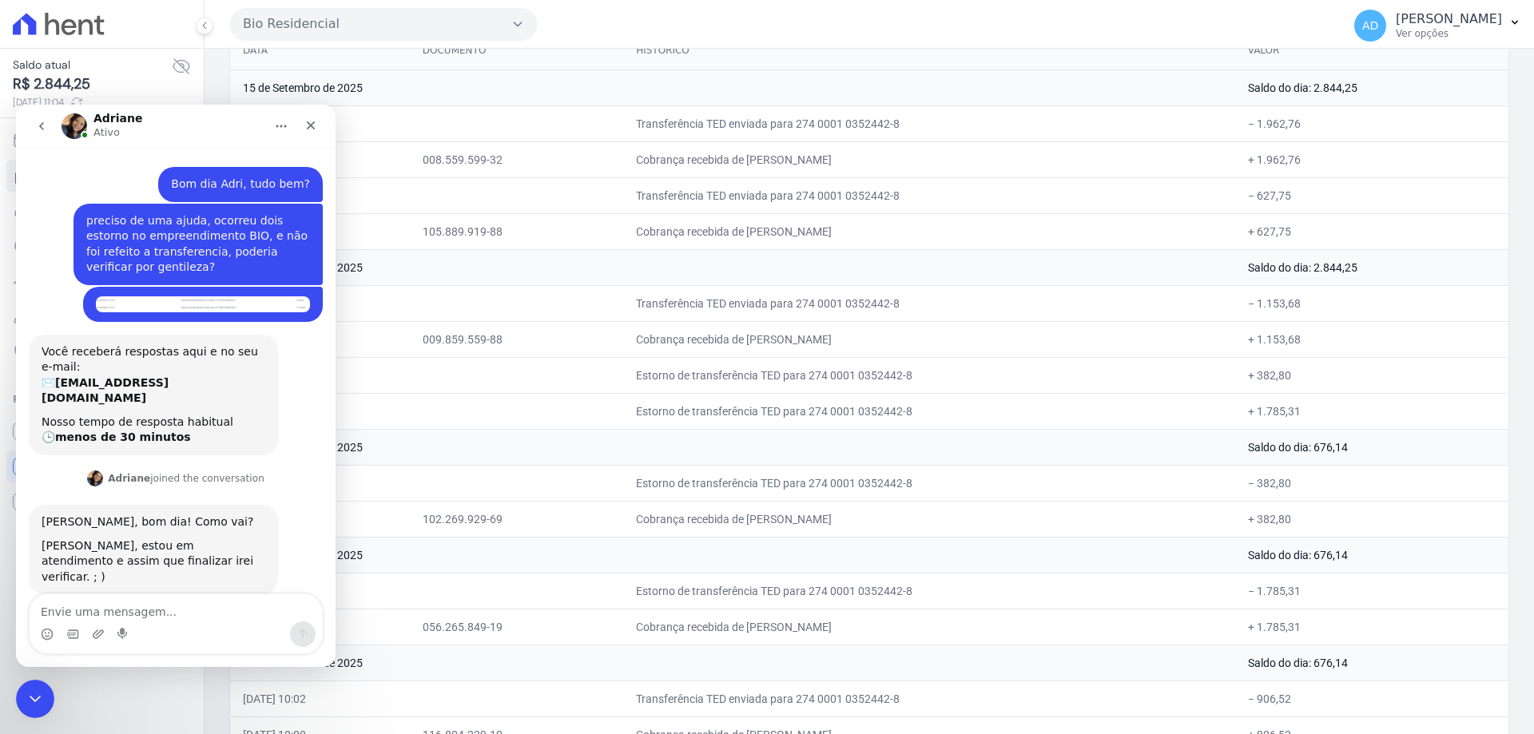
click at [160, 610] on textarea "Envie uma mensagem..." at bounding box center [176, 607] width 292 height 27
type textarea "Ok, obrigada"
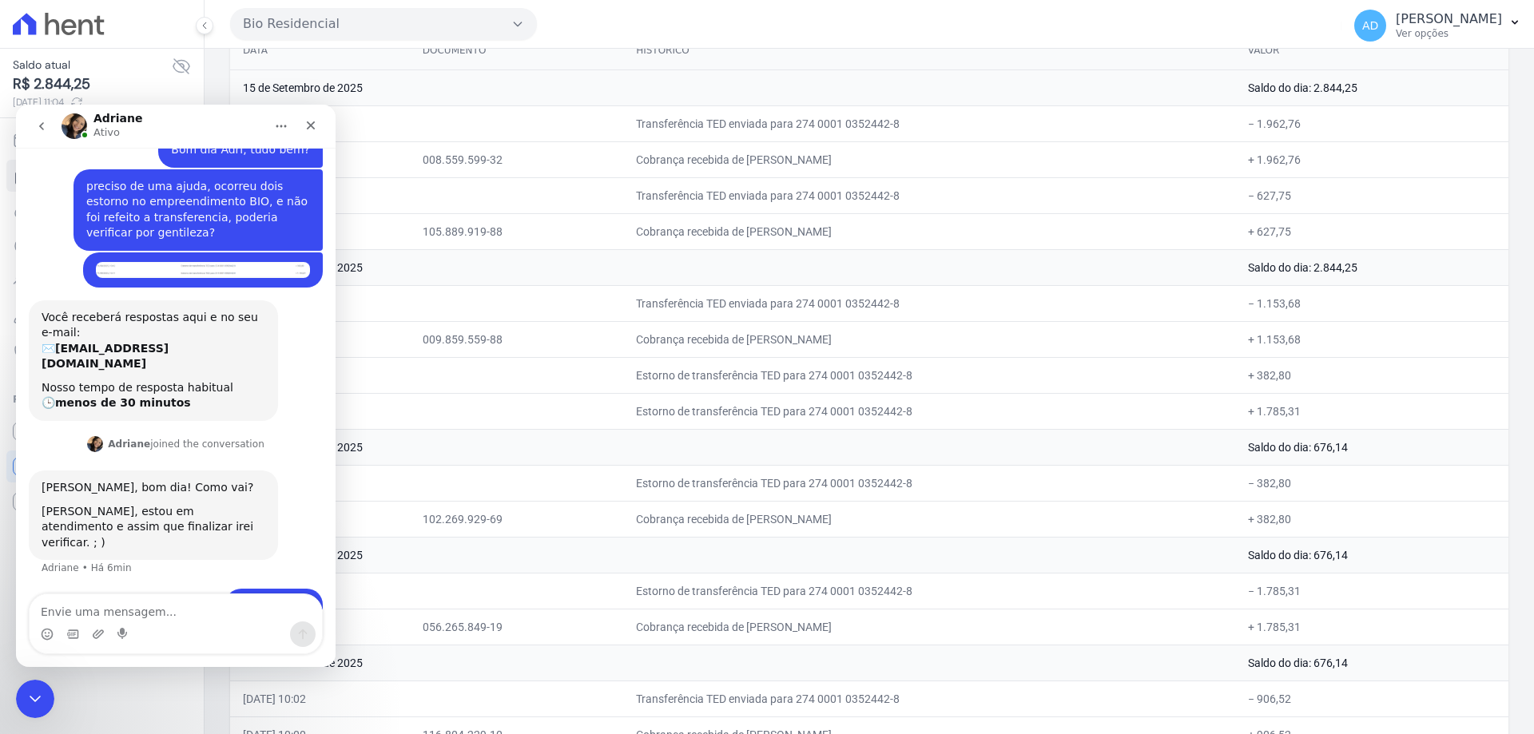
click at [410, 354] on td "[DATE] 16:01" at bounding box center [320, 339] width 180 height 36
click at [36, 688] on icon "Encerramento do Messenger da Intercom" at bounding box center [32, 696] width 19 height 19
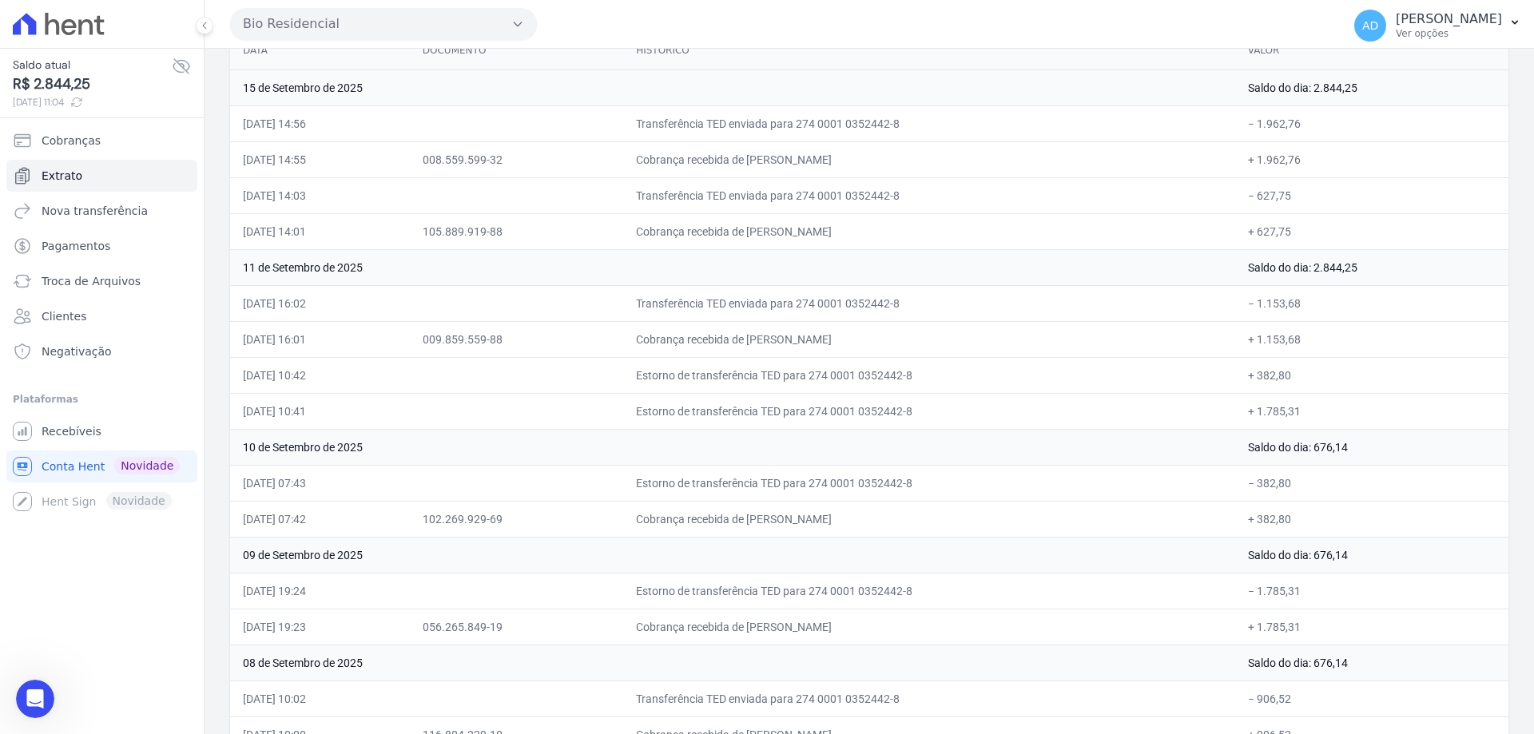
click at [262, 26] on button "Bio Residencial" at bounding box center [383, 24] width 307 height 32
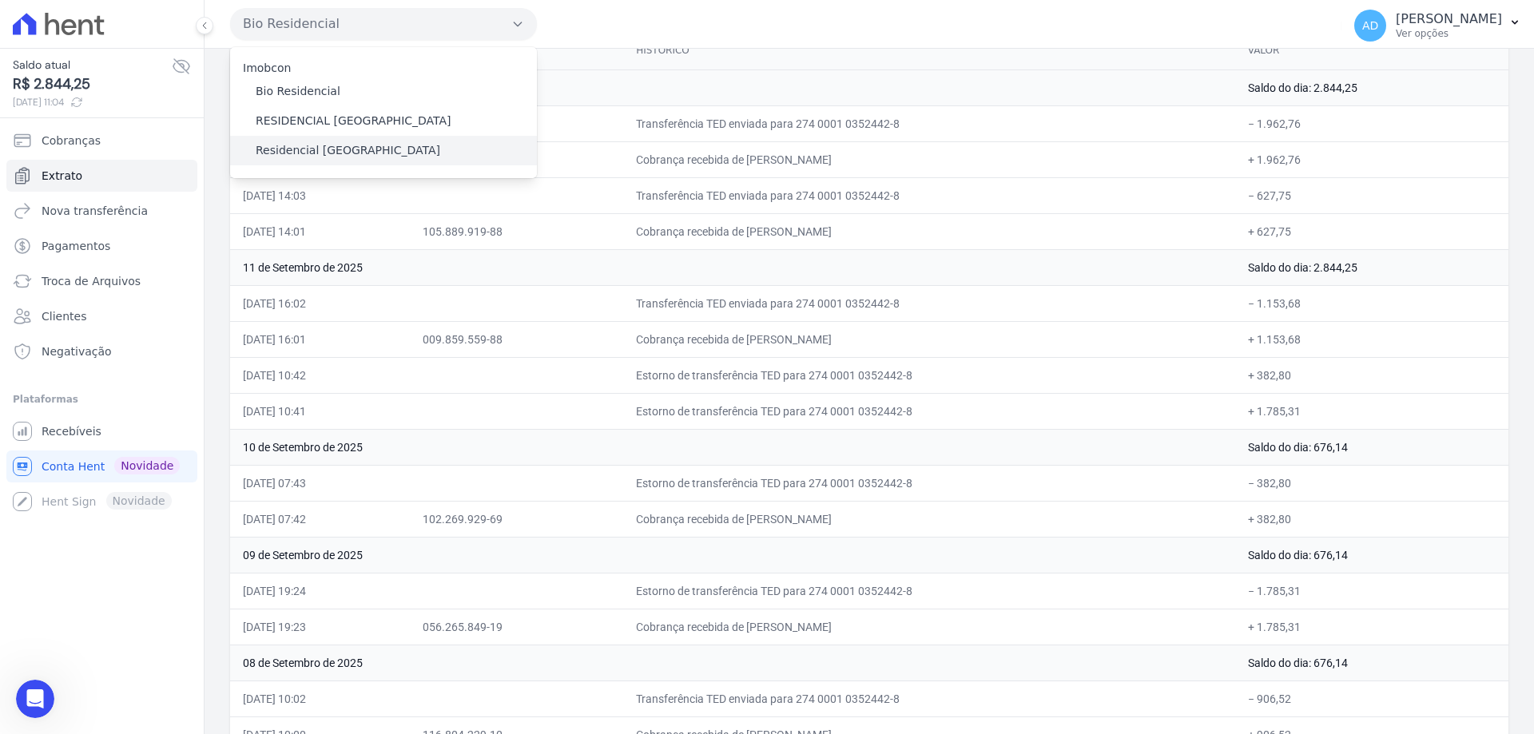
click at [283, 151] on label "Residencial [GEOGRAPHIC_DATA]" at bounding box center [348, 150] width 185 height 17
click at [0, 0] on input "Residencial [GEOGRAPHIC_DATA]" at bounding box center [0, 0] width 0 height 0
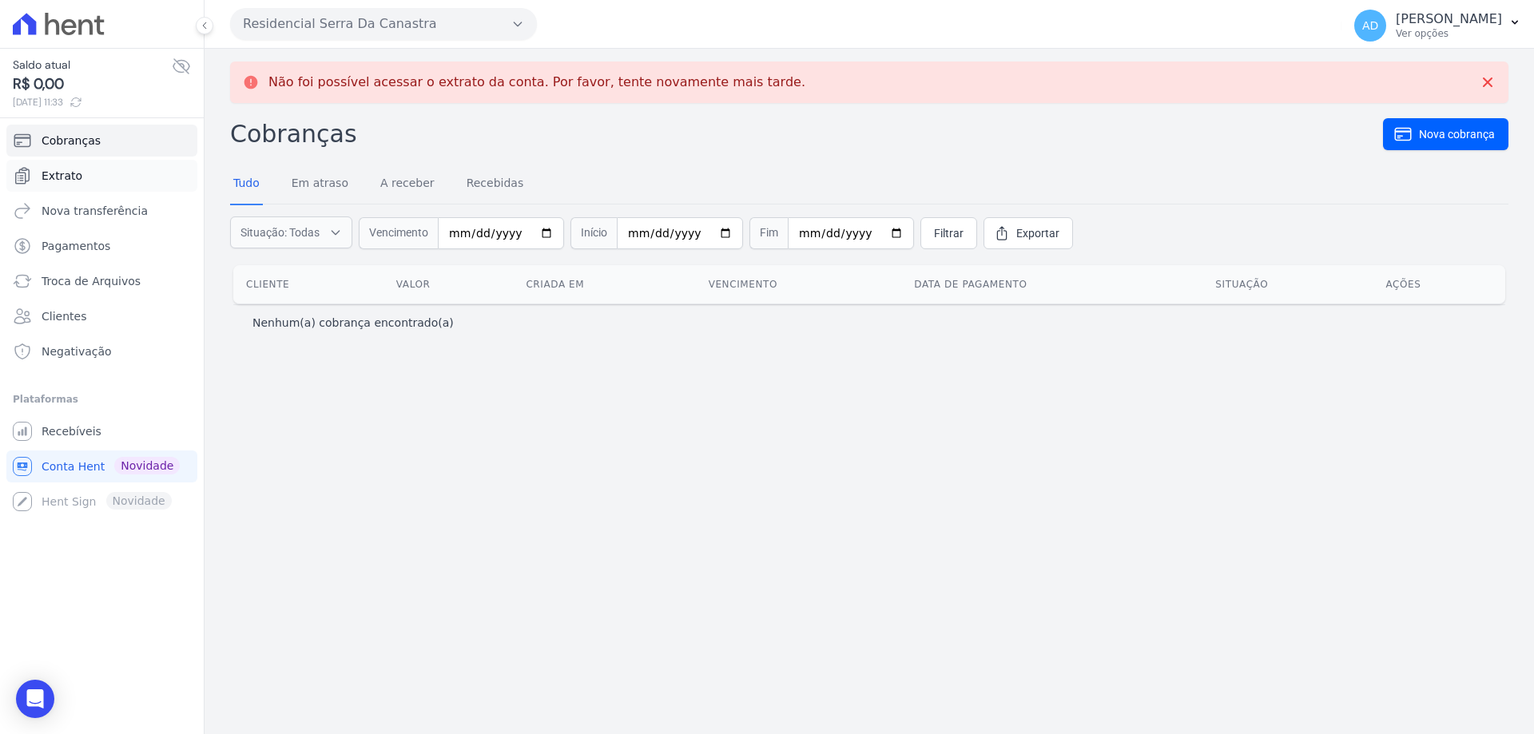
click at [51, 185] on link "Extrato" at bounding box center [101, 176] width 191 height 32
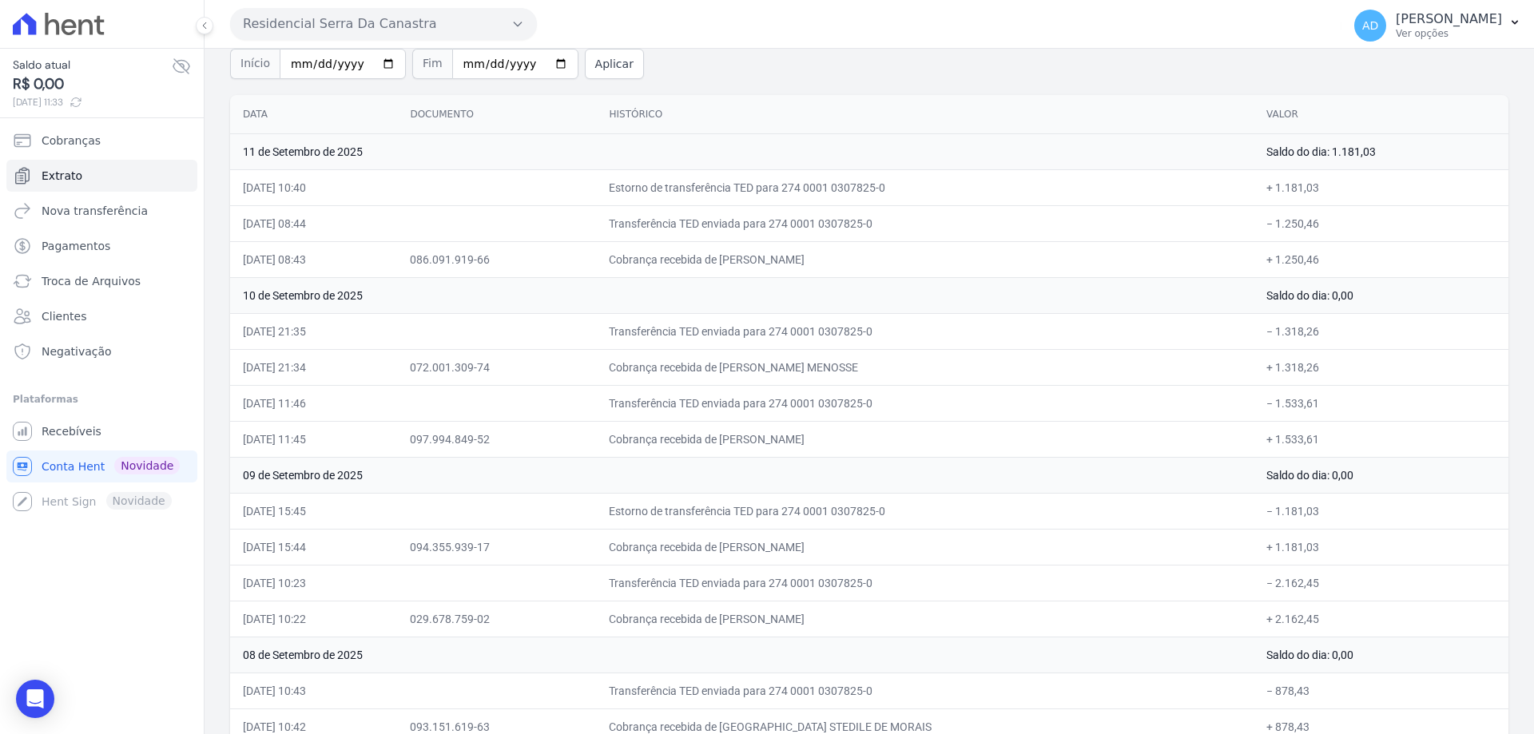
scroll to position [160, 0]
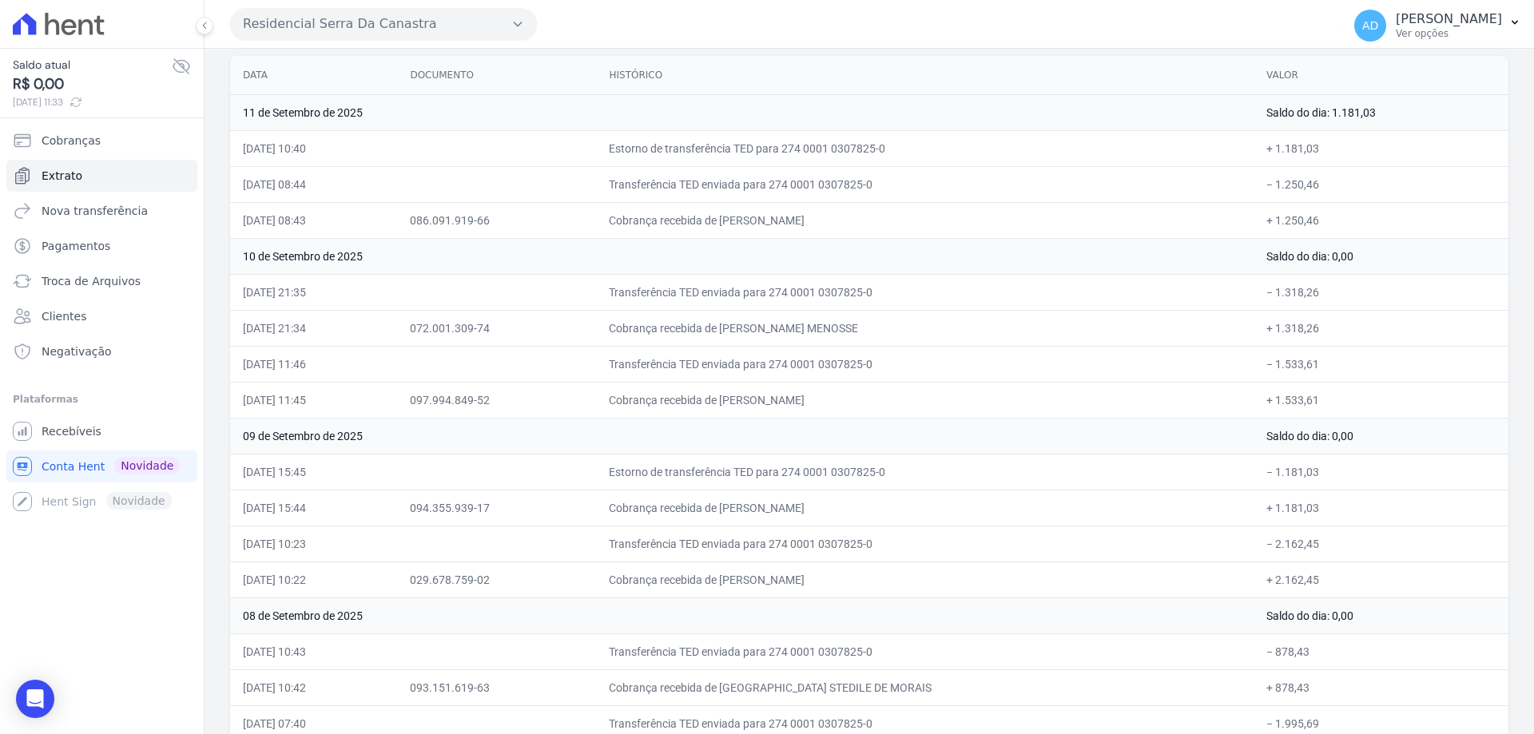
drag, startPoint x: 872, startPoint y: 543, endPoint x: 828, endPoint y: 543, distance: 43.9
click at [828, 543] on td "Transferência TED enviada para 274 0001 0307825-0" at bounding box center [925, 544] width 658 height 36
drag, startPoint x: 789, startPoint y: 583, endPoint x: 769, endPoint y: 583, distance: 20.0
click at [769, 583] on td "Cobrança recebida de [PERSON_NAME]" at bounding box center [925, 580] width 658 height 36
click at [679, 471] on td "Estorno de transferência TED para 274 0001 0307825-0" at bounding box center [925, 472] width 658 height 36
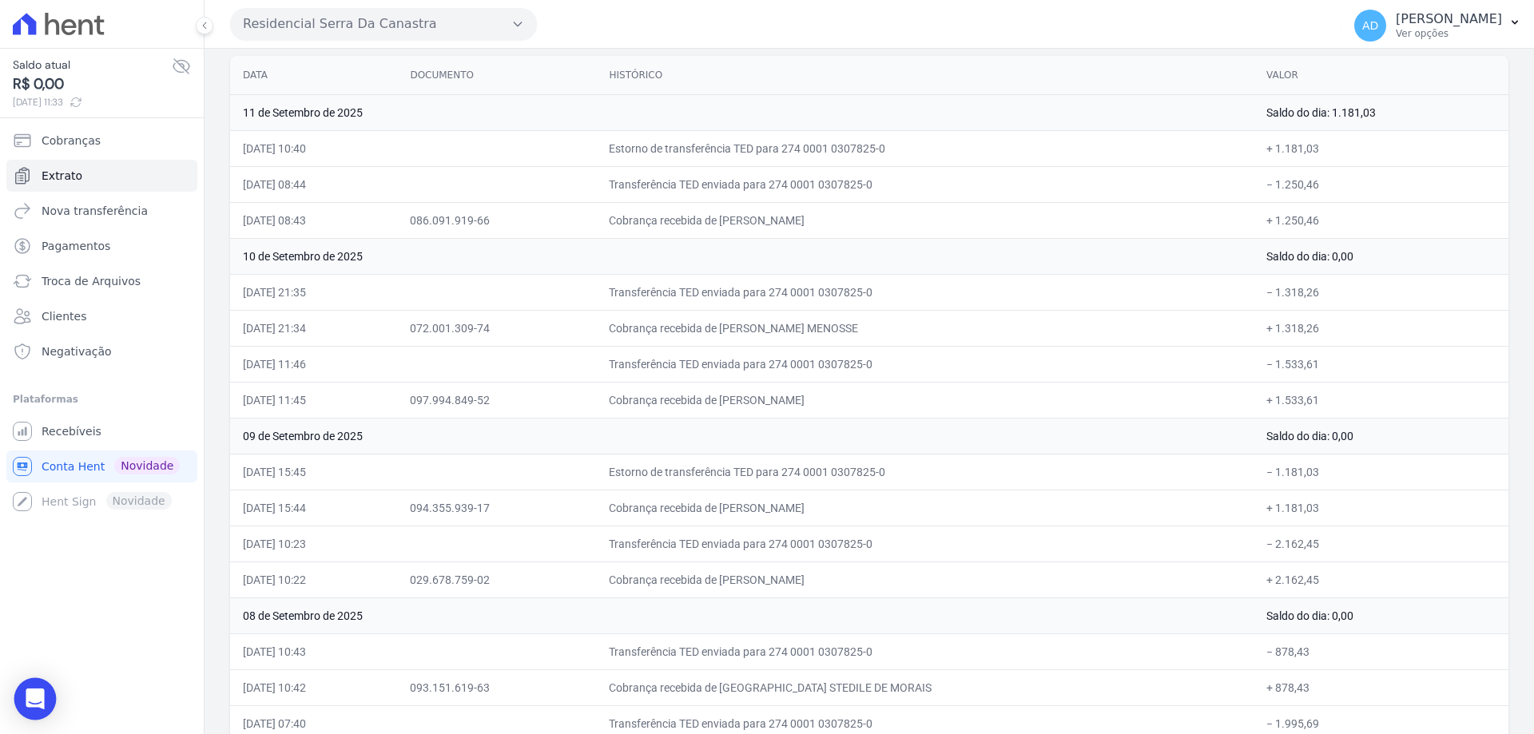
click at [38, 686] on div "Open Intercom Messenger" at bounding box center [35, 699] width 42 height 42
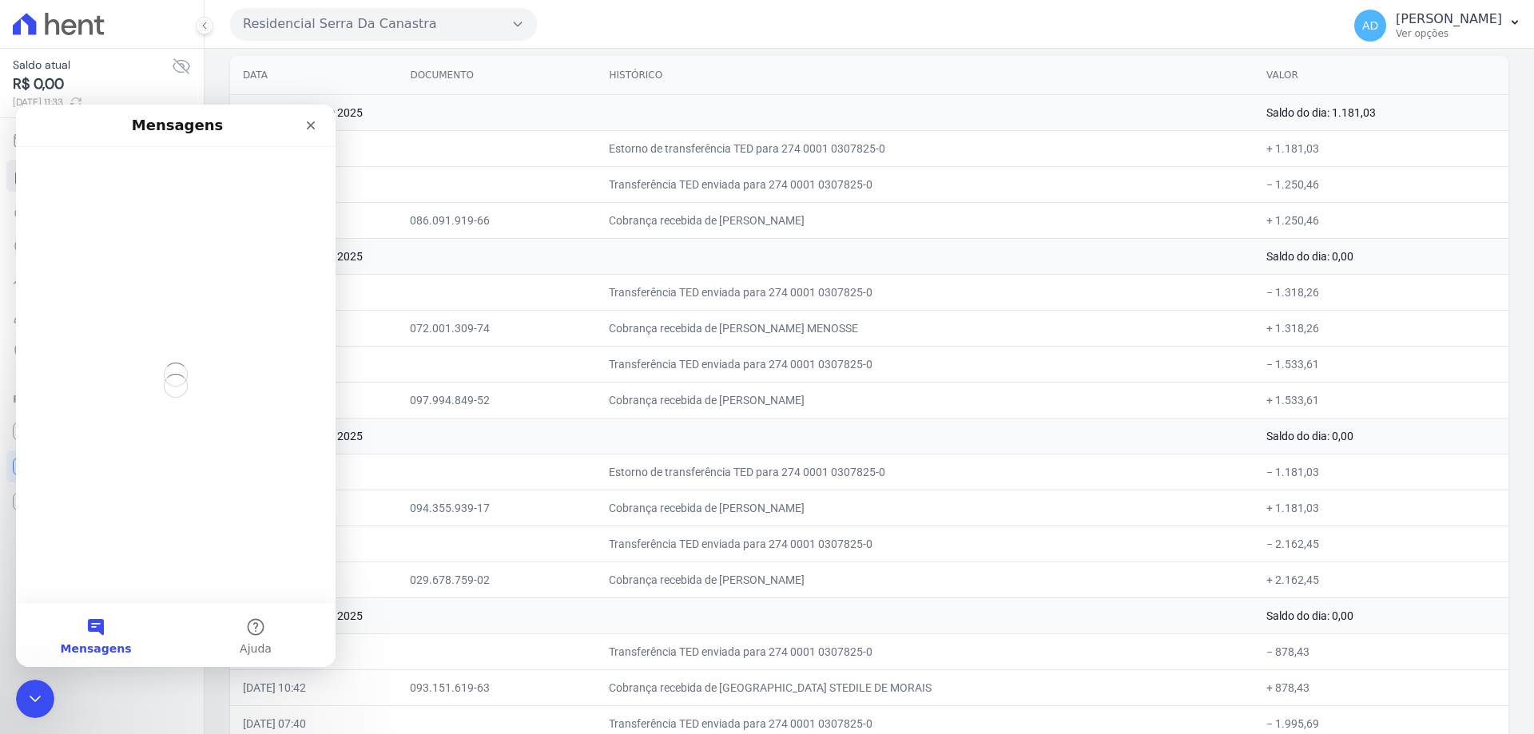
scroll to position [0, 0]
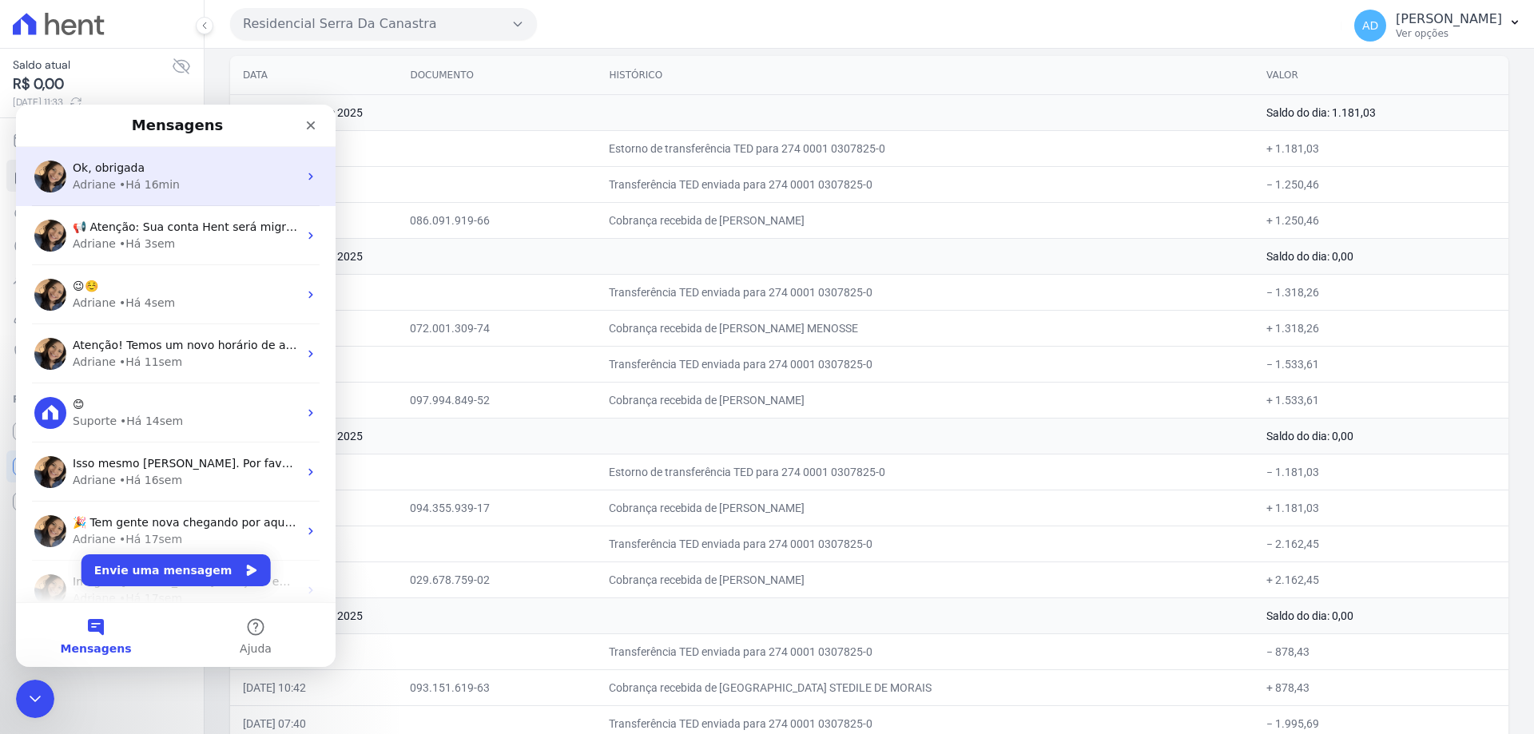
click at [129, 180] on div "• Há 16min" at bounding box center [149, 185] width 61 height 17
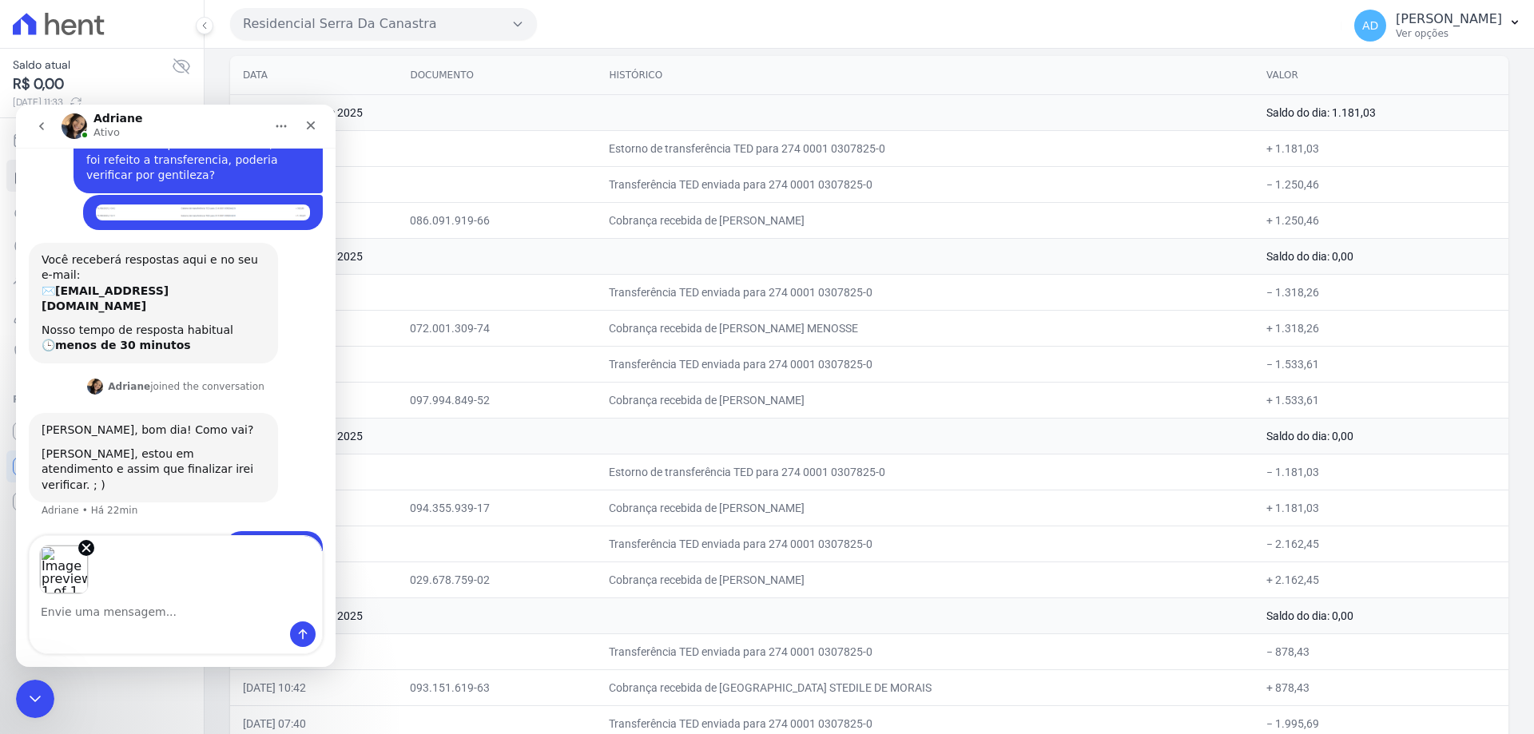
scroll to position [93, 0]
click at [91, 610] on textarea "Envie uma mensagem..." at bounding box center [176, 607] width 292 height 27
type textarea "esse no Serra tambem"
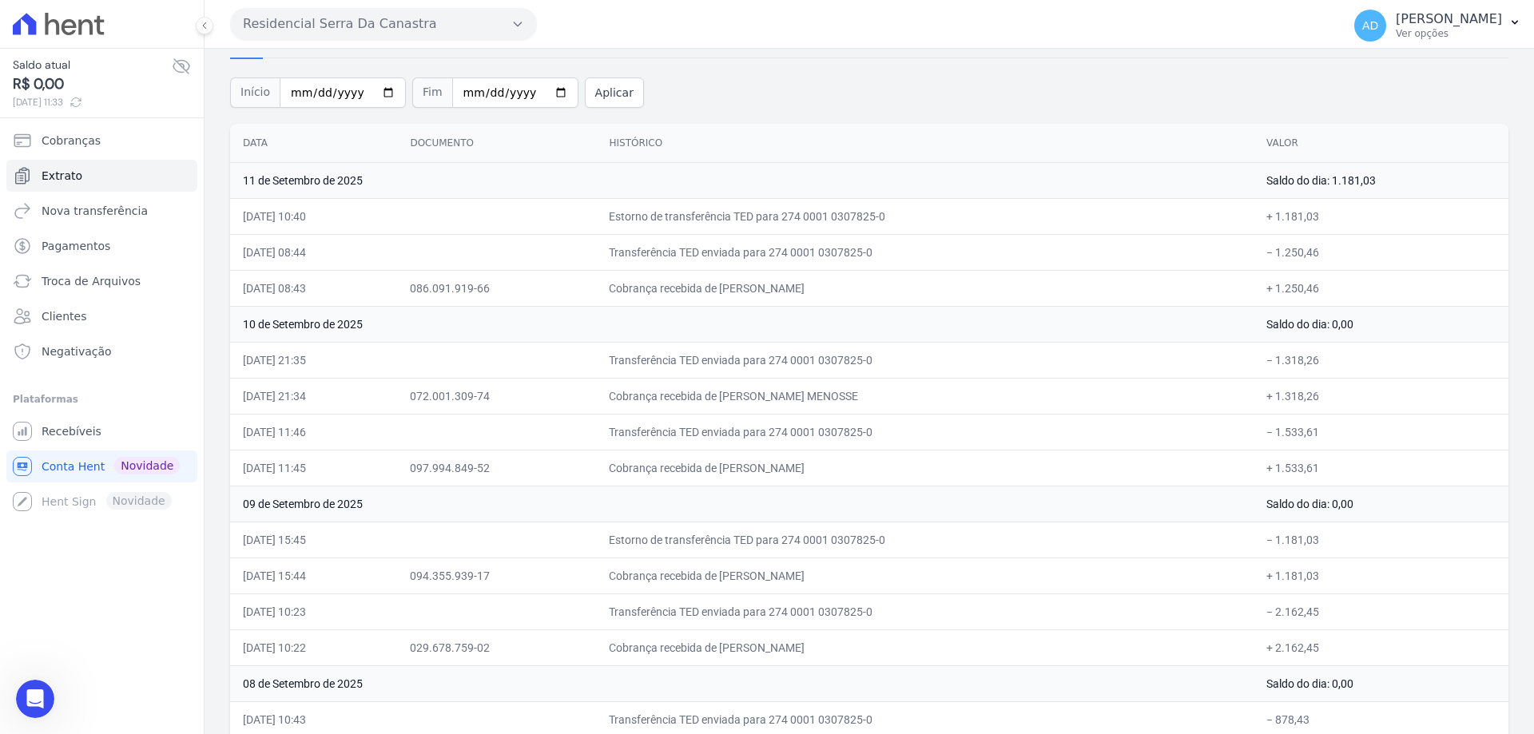
scroll to position [0, 0]
